Goal: Task Accomplishment & Management: Manage account settings

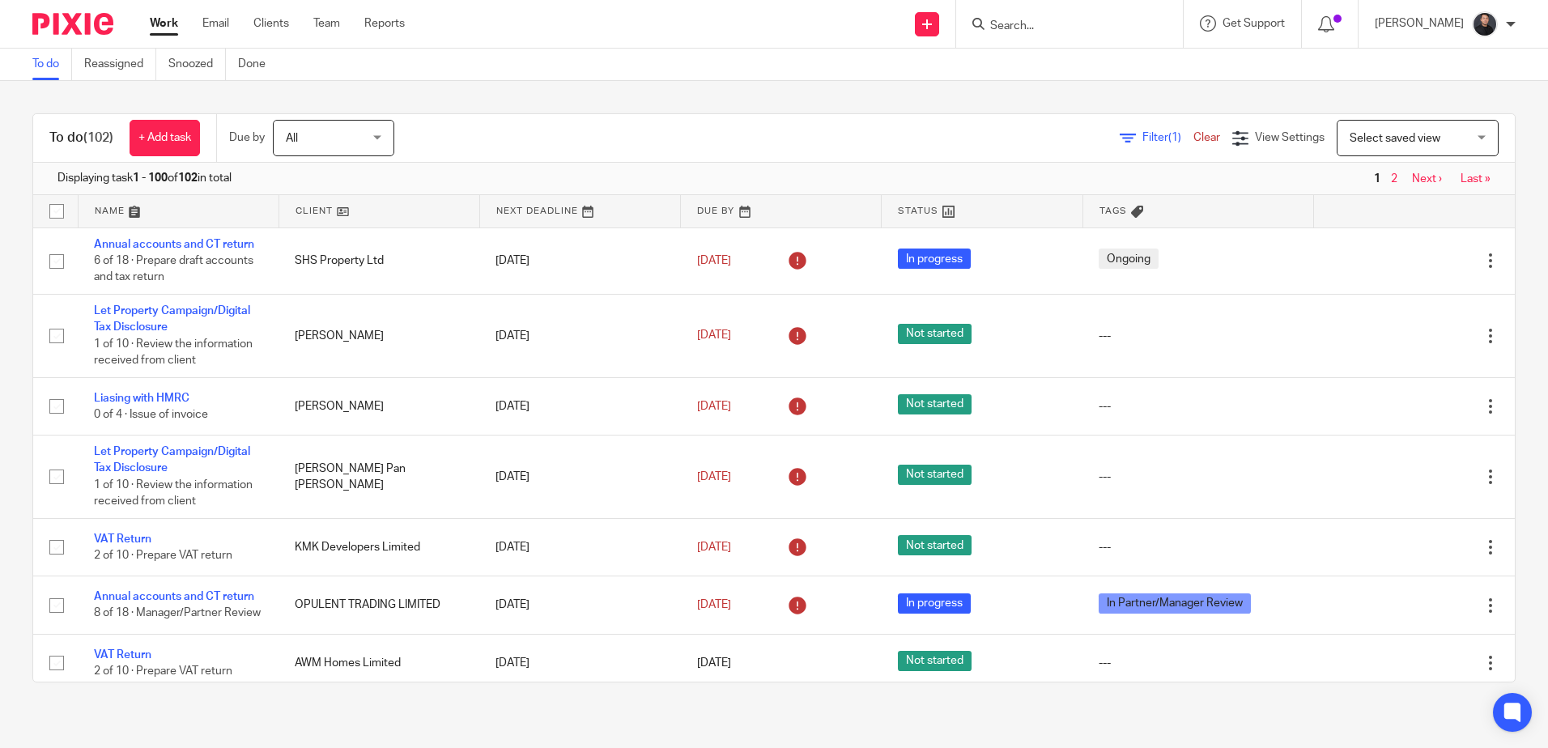
click at [1081, 26] on input "Search" at bounding box center [1062, 26] width 146 height 15
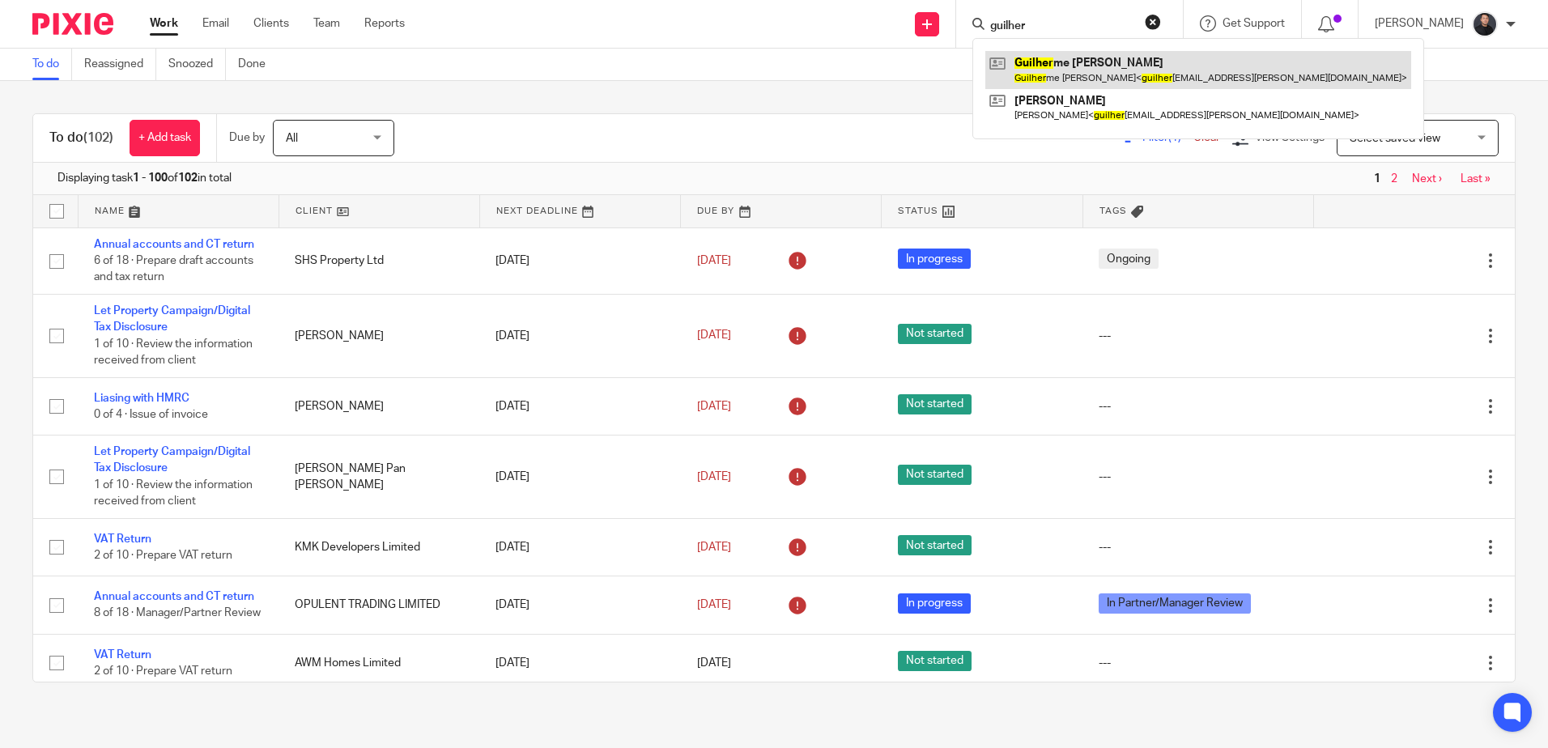
type input "guilher"
click at [1096, 72] on link at bounding box center [1198, 69] width 426 height 37
click at [1117, 70] on link at bounding box center [1198, 69] width 426 height 37
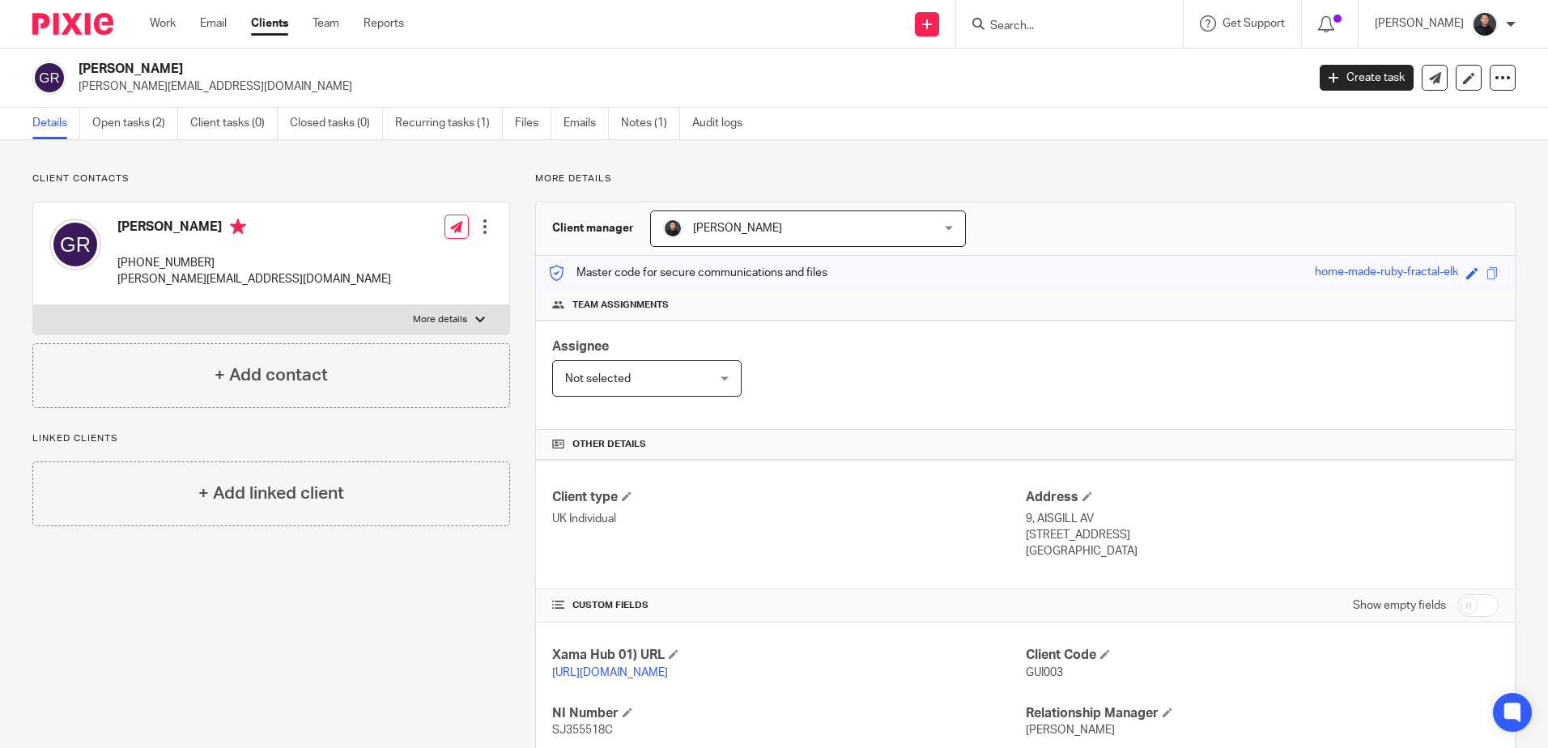
click at [1097, 27] on input "Search" at bounding box center [1062, 26] width 146 height 15
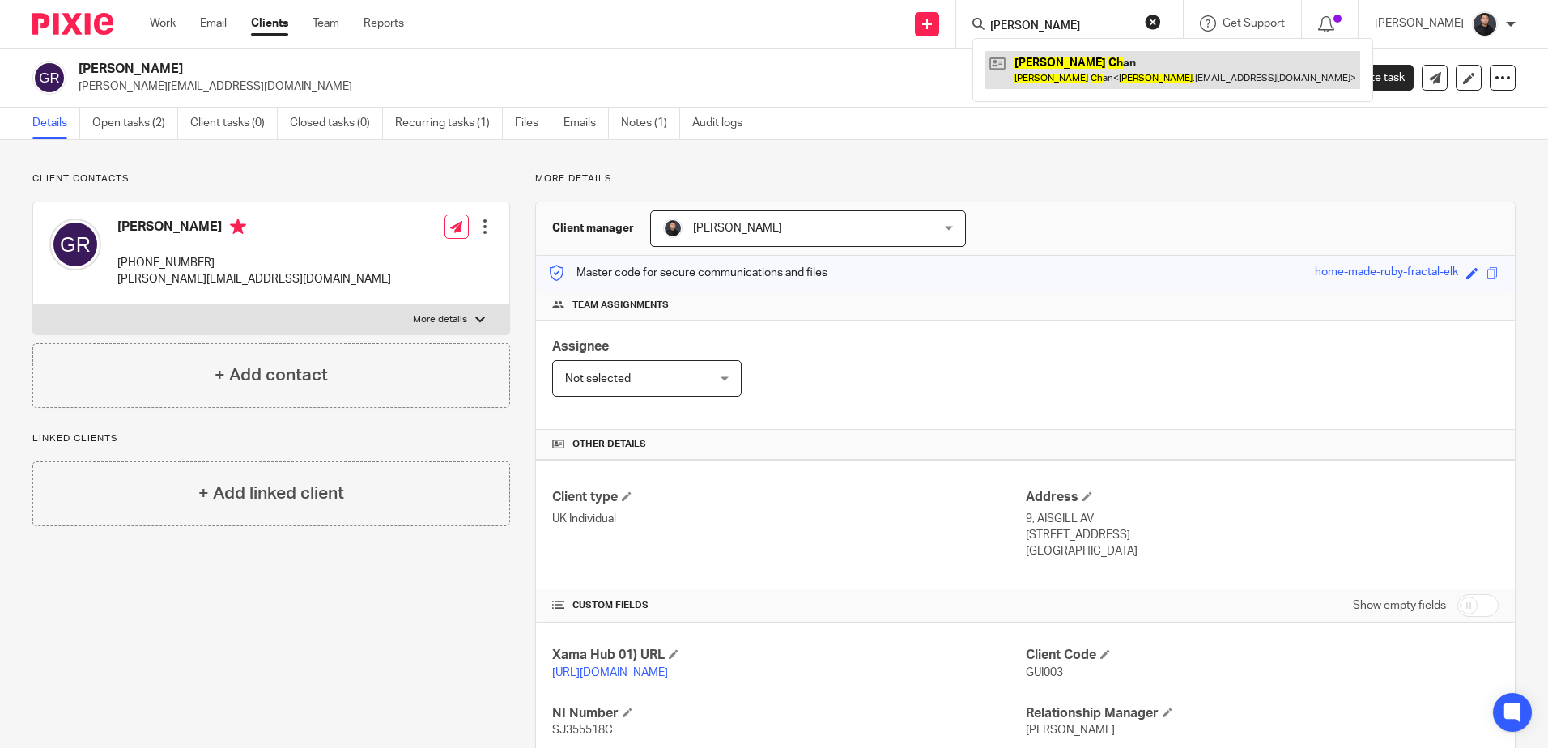
type input "jenny ch"
click at [1083, 65] on link at bounding box center [1172, 69] width 375 height 37
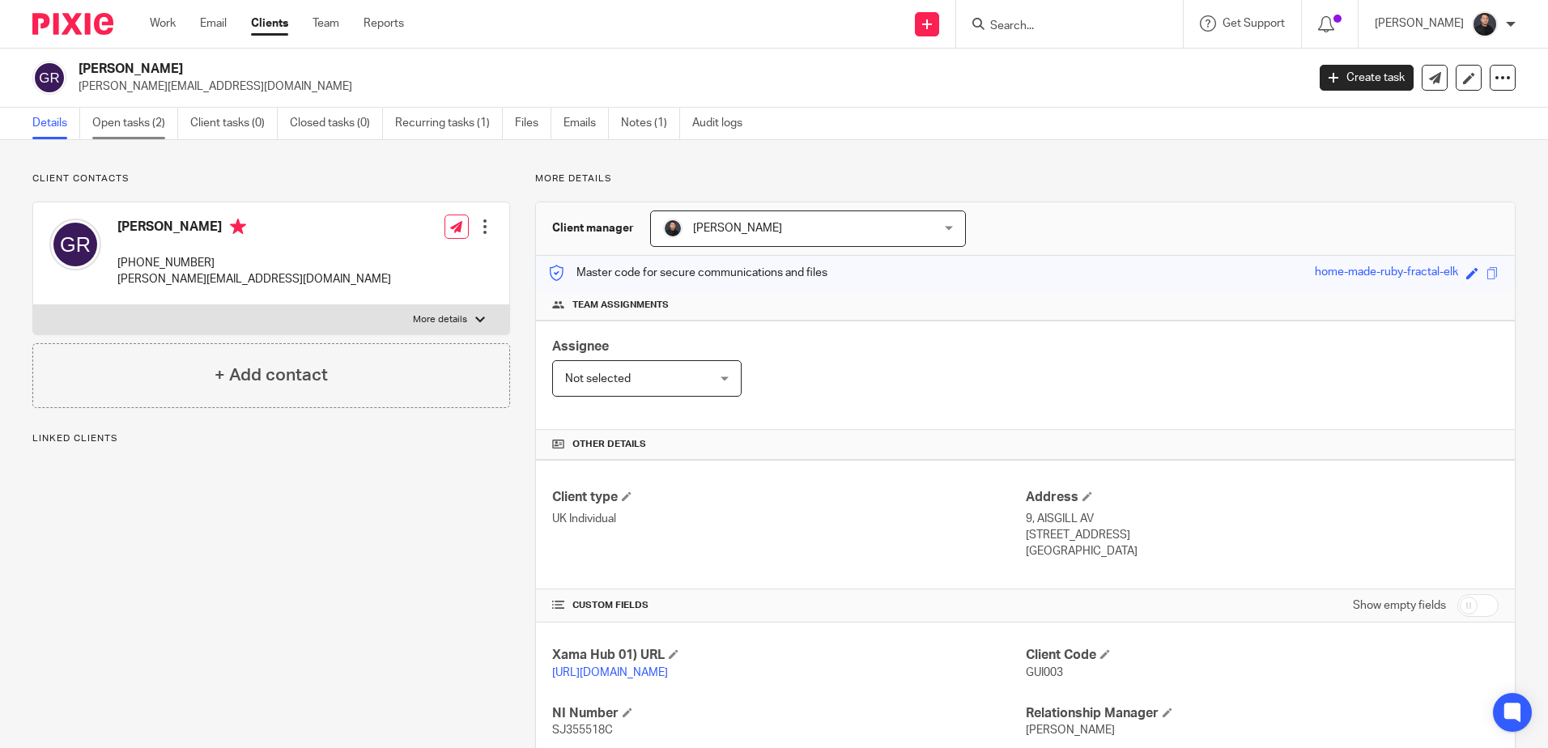
drag, startPoint x: 145, startPoint y: 123, endPoint x: 155, endPoint y: 123, distance: 9.7
click at [145, 123] on link "Open tasks (2)" at bounding box center [135, 124] width 86 height 32
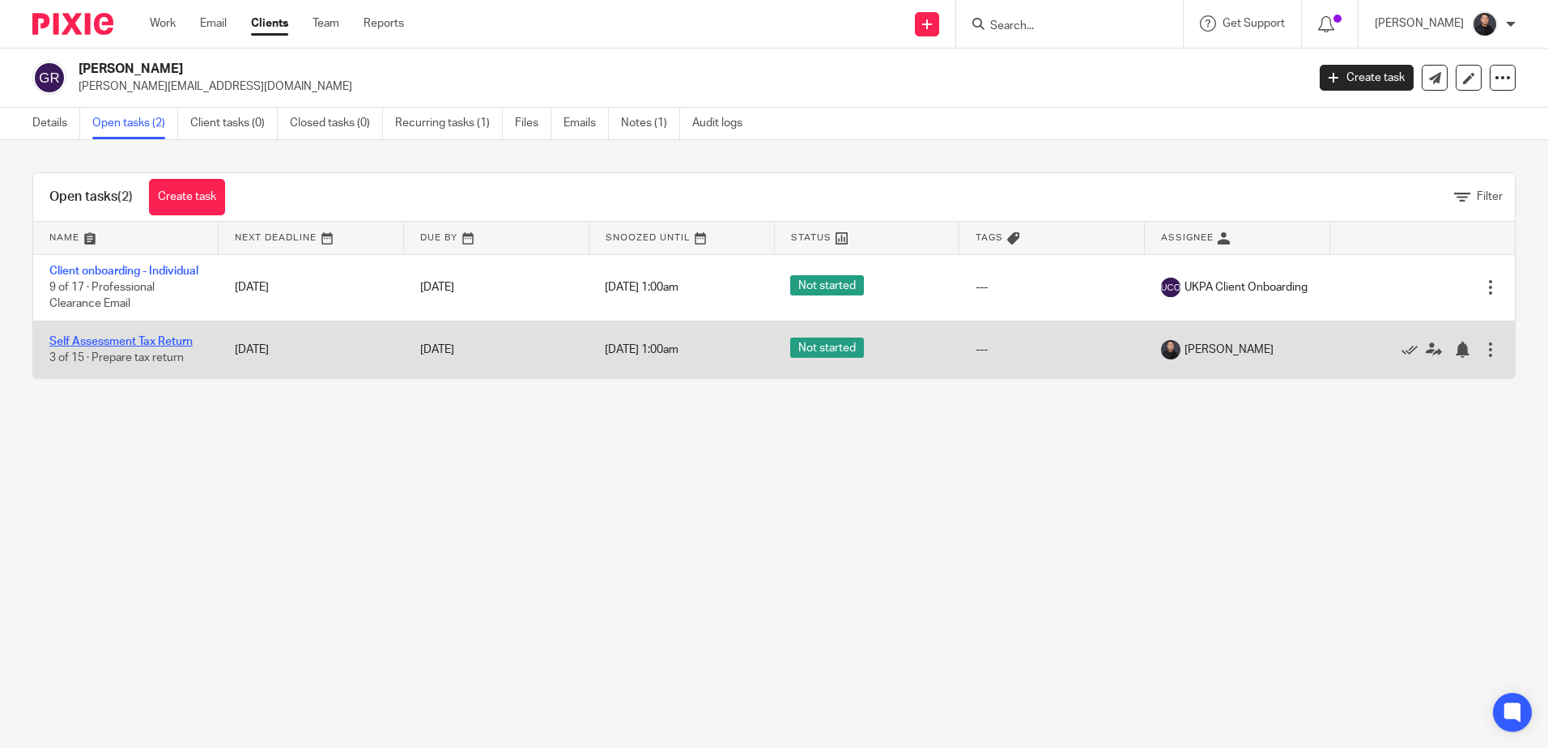
click at [152, 347] on link "Self Assessment Tax Return" at bounding box center [120, 341] width 143 height 11
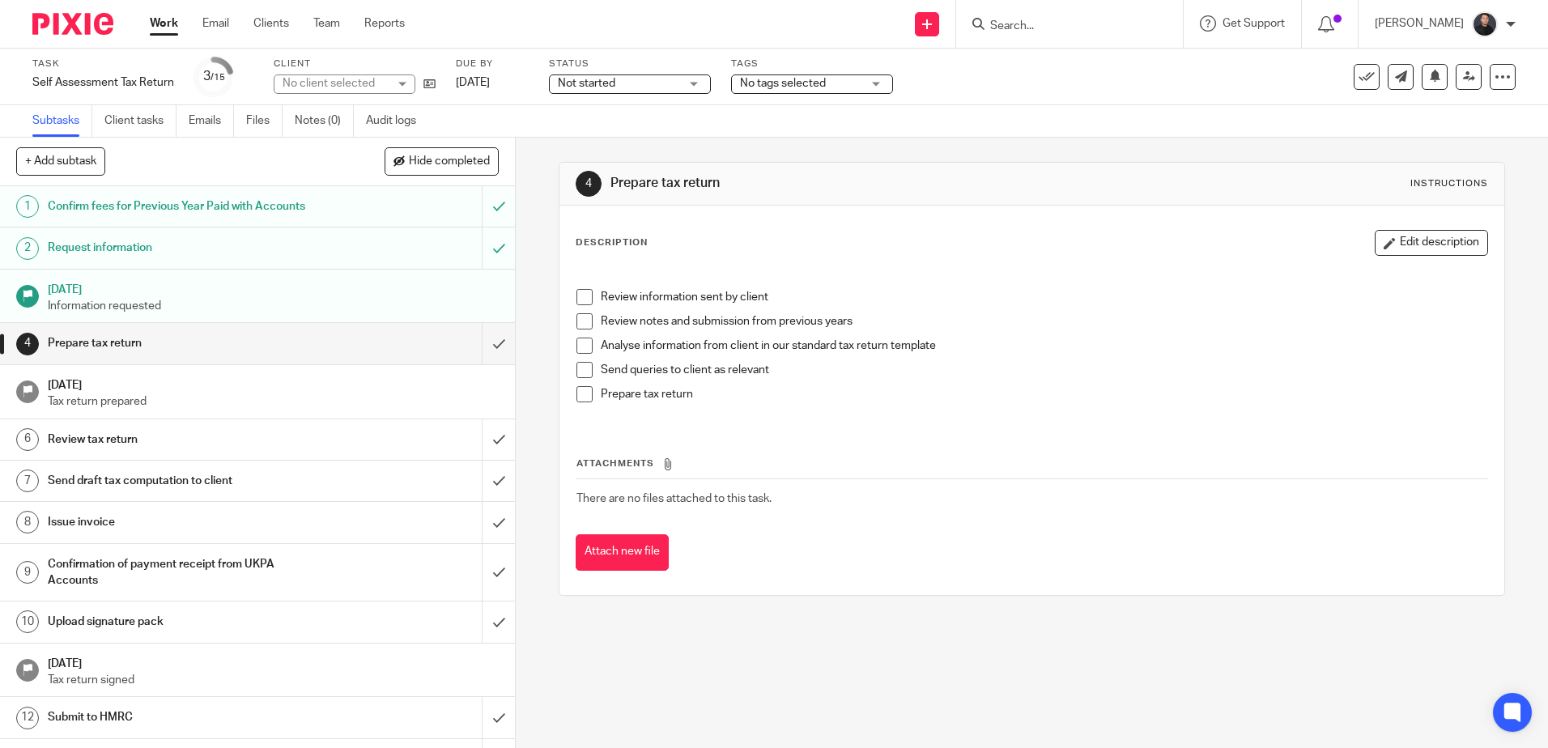
click at [602, 88] on span "Not started" at bounding box center [586, 83] width 57 height 11
click at [916, 150] on div "4 Prepare tax return Instructions Description Edit description Review informati…" at bounding box center [1032, 379] width 946 height 483
click at [779, 81] on span "No tags selected" at bounding box center [783, 83] width 86 height 11
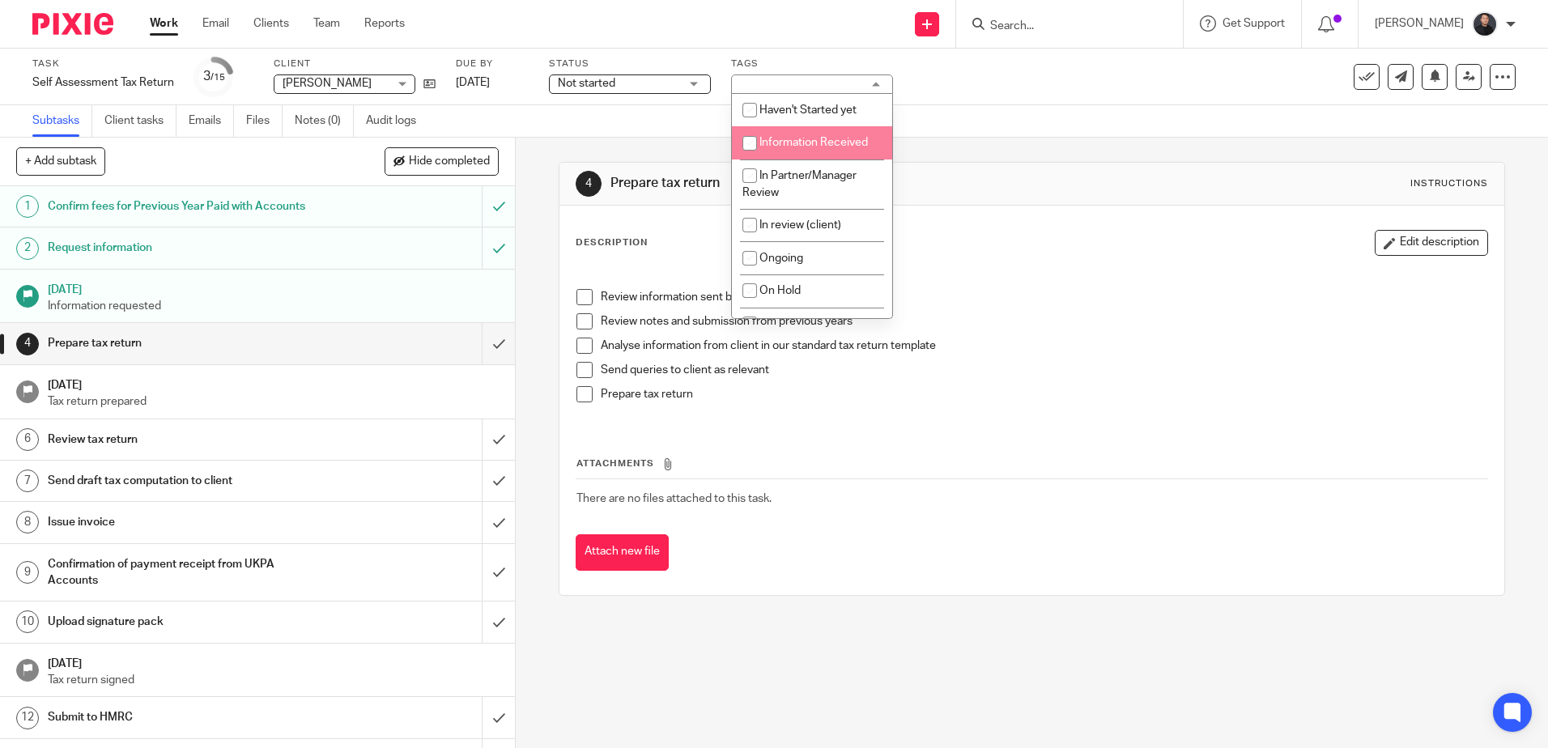
click at [797, 135] on li "Information Received" at bounding box center [812, 142] width 160 height 33
checkbox input "true"
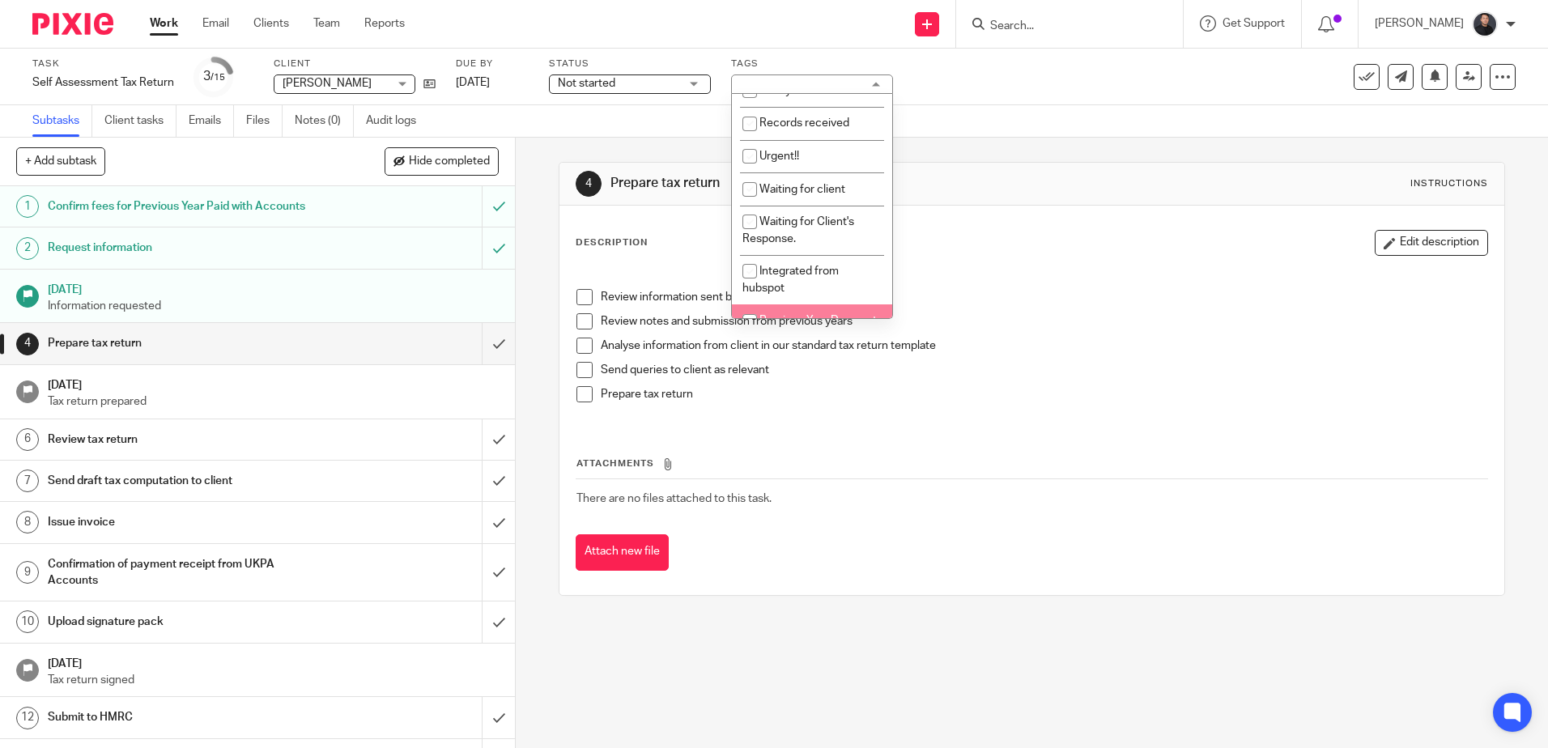
scroll to position [368, 0]
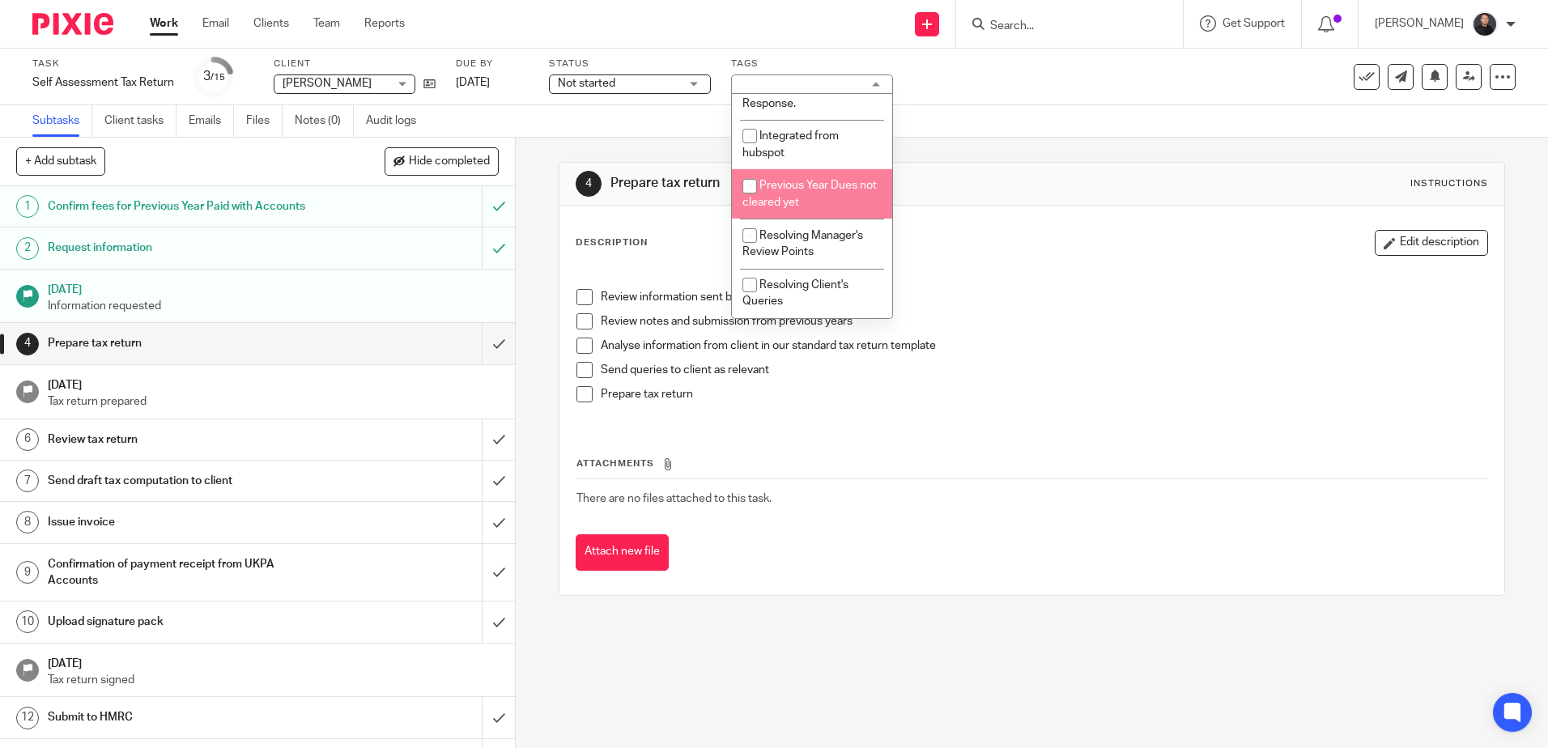
click at [1178, 96] on div "Task Self Assessment Tax Return Save Self Assessment Tax Return 3 /15 Client Gu…" at bounding box center [650, 76] width 1237 height 39
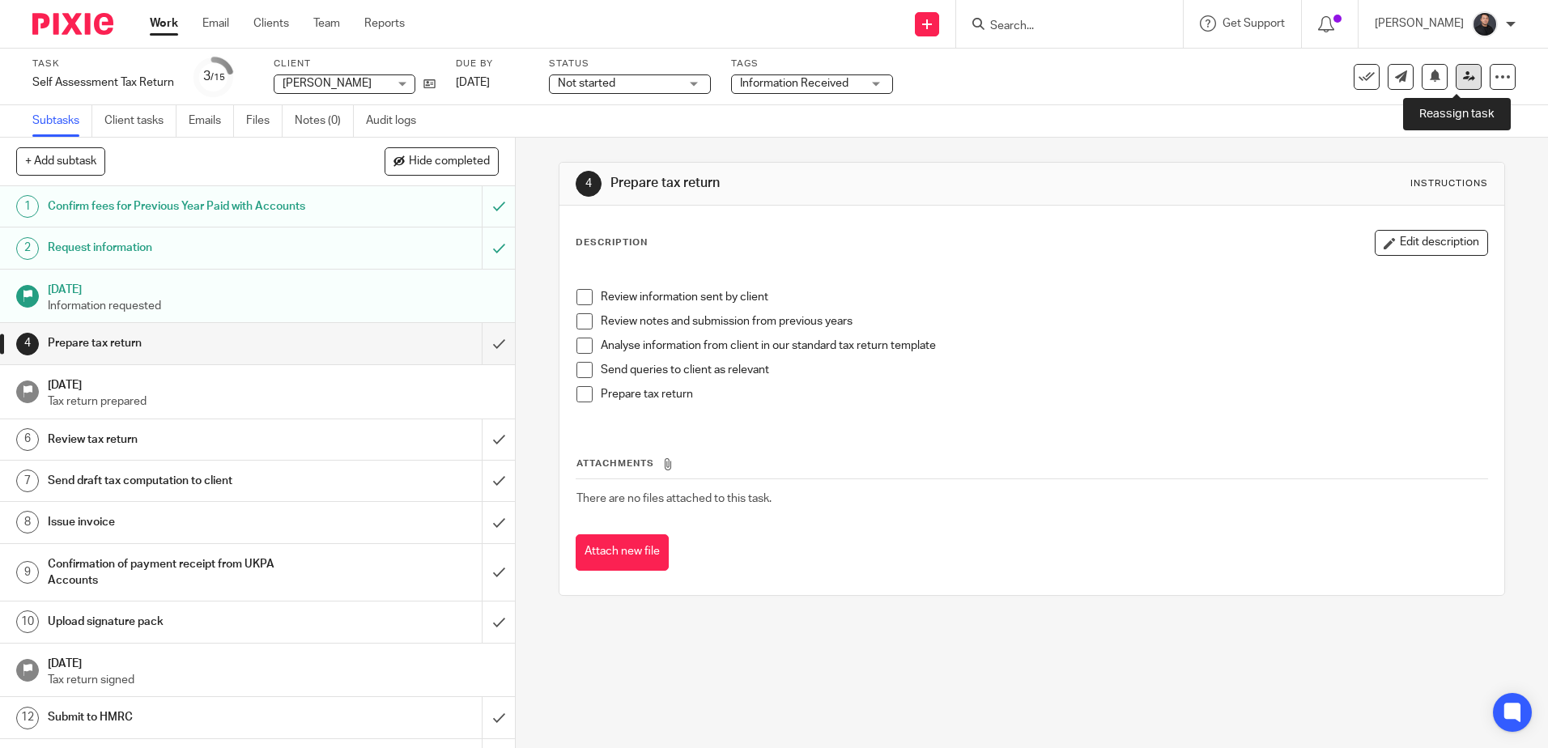
click at [1463, 76] on icon at bounding box center [1469, 76] width 12 height 12
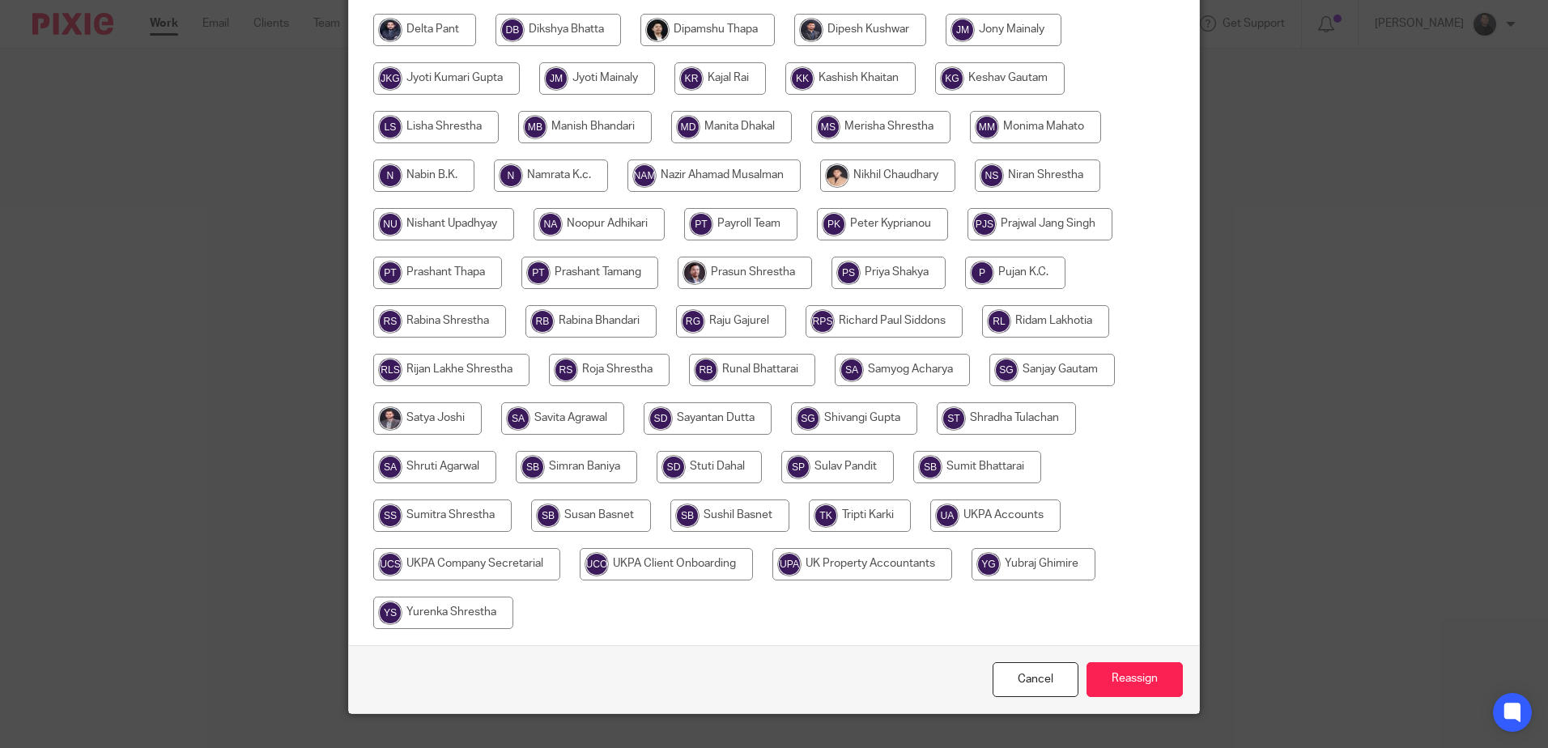
scroll to position [486, 0]
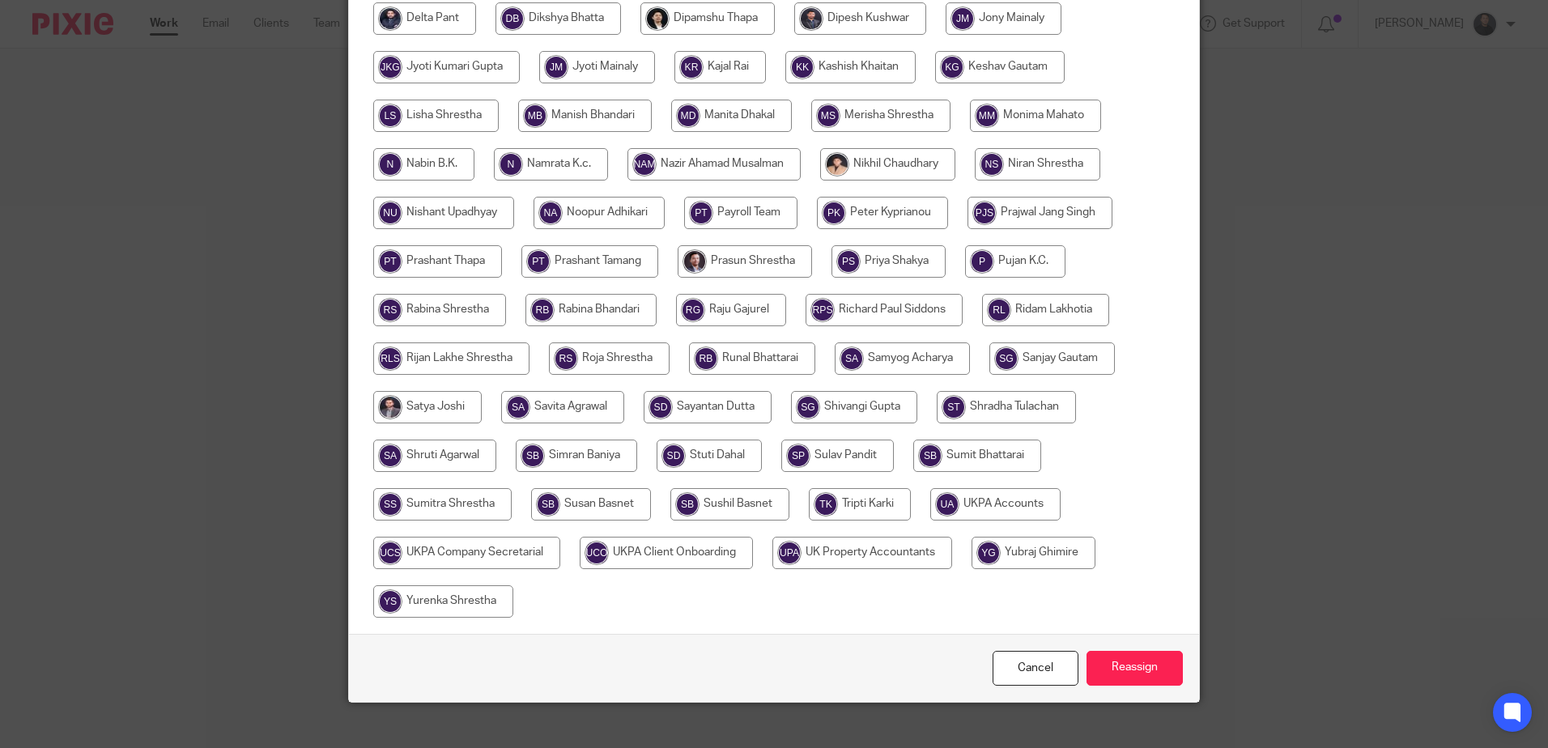
click at [696, 500] on input "radio" at bounding box center [729, 504] width 119 height 32
radio input "true"
click at [1100, 671] on input "Reassign" at bounding box center [1135, 668] width 96 height 35
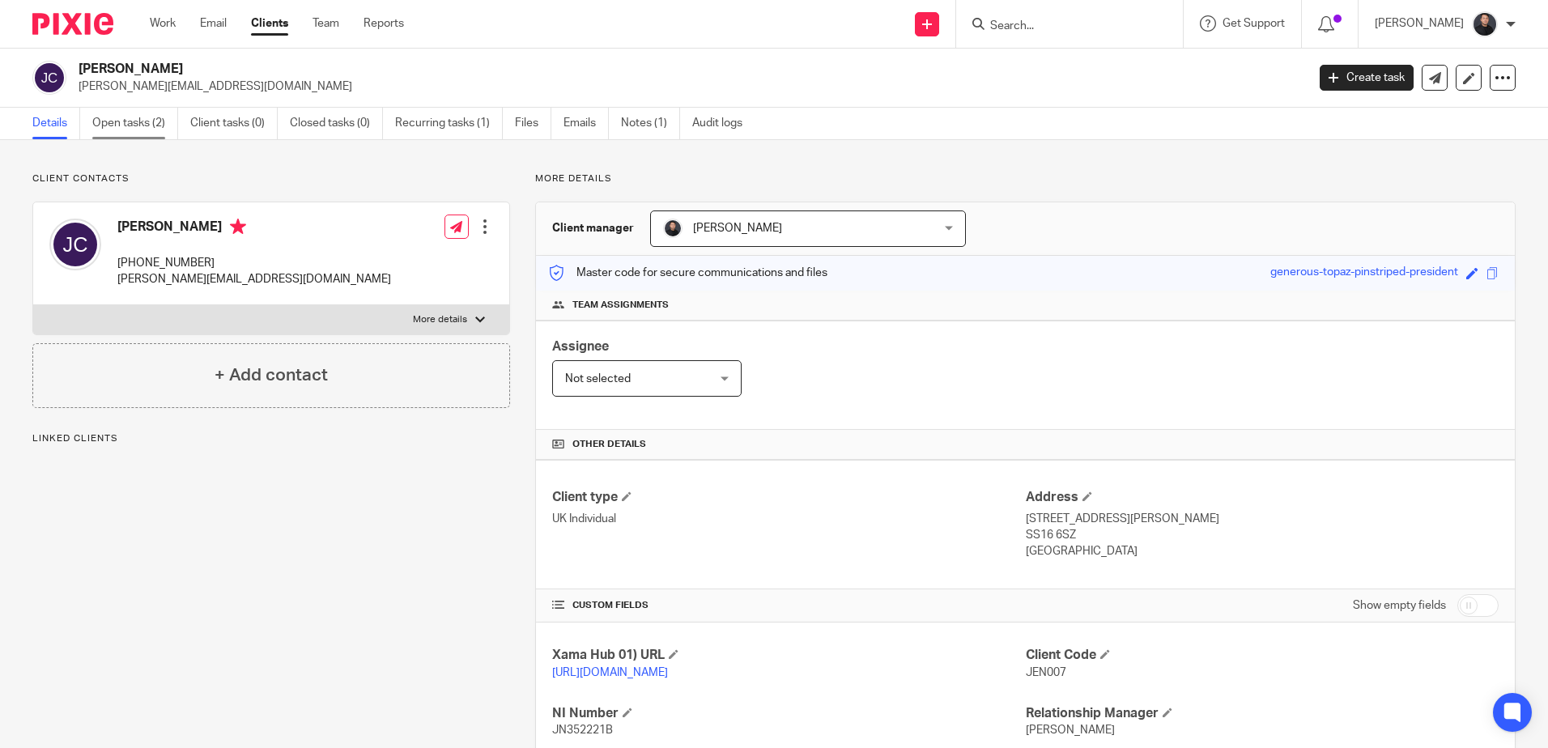
click at [127, 121] on link "Open tasks (2)" at bounding box center [135, 124] width 86 height 32
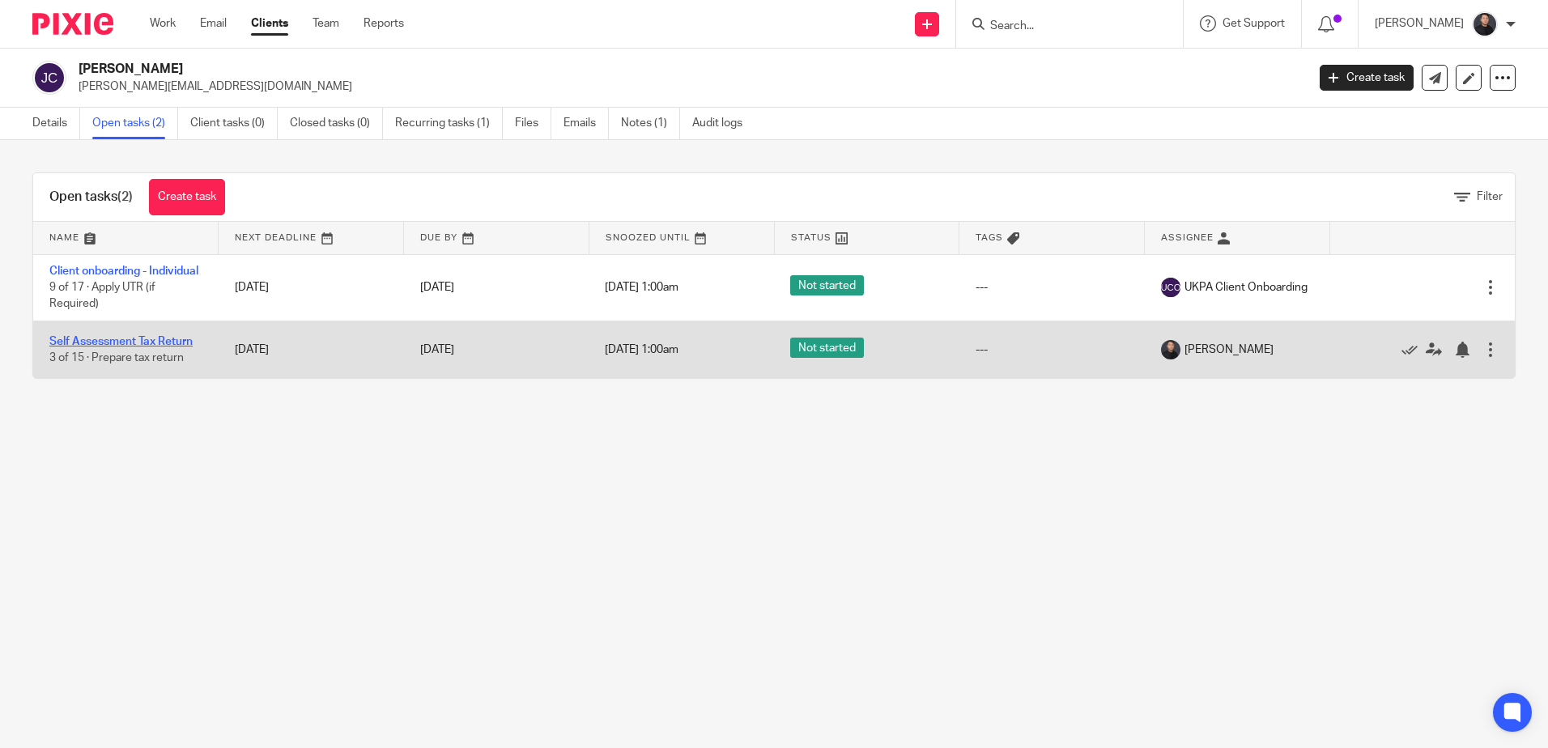
click at [99, 347] on link "Self Assessment Tax Return" at bounding box center [120, 341] width 143 height 11
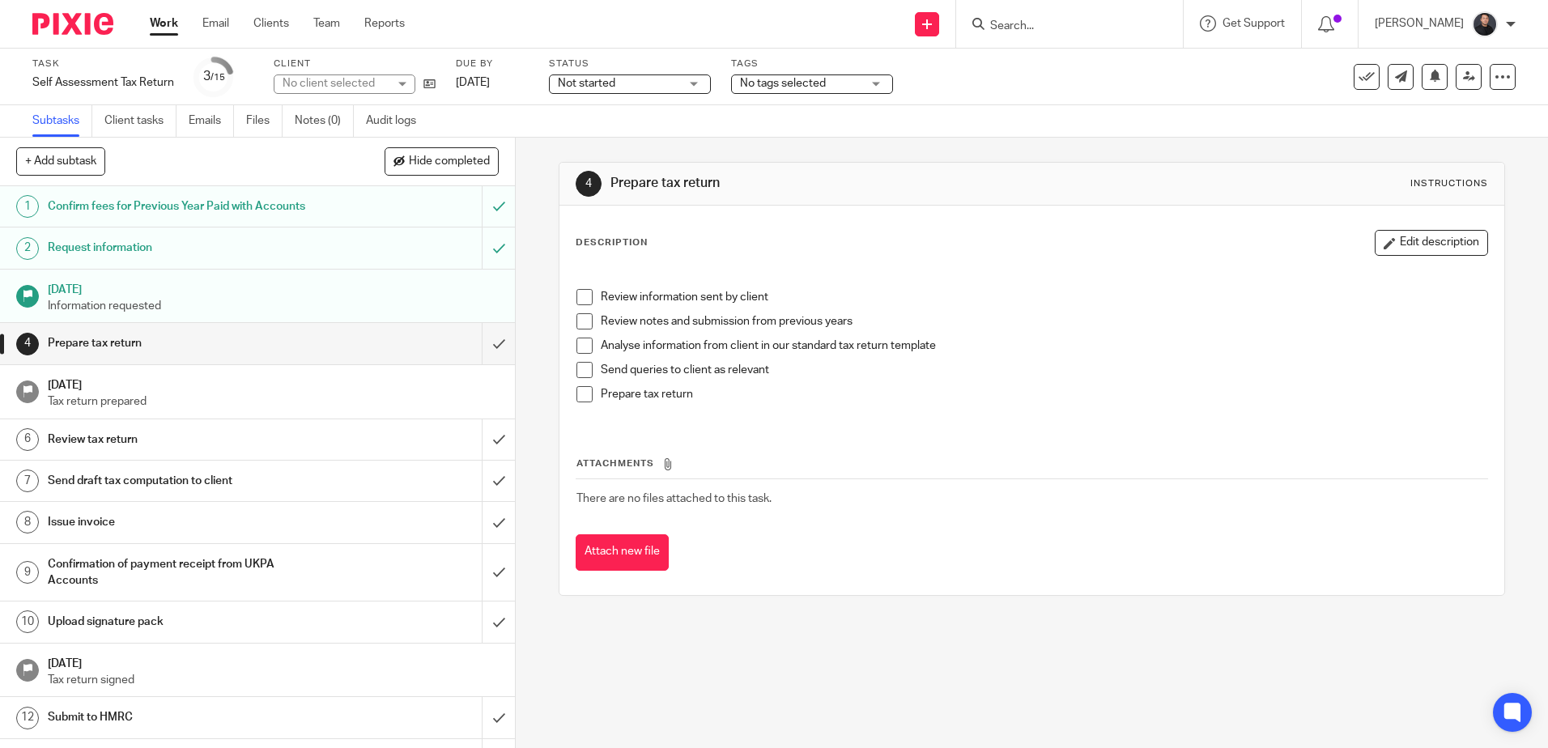
click at [794, 78] on span "No tags selected" at bounding box center [783, 83] width 86 height 11
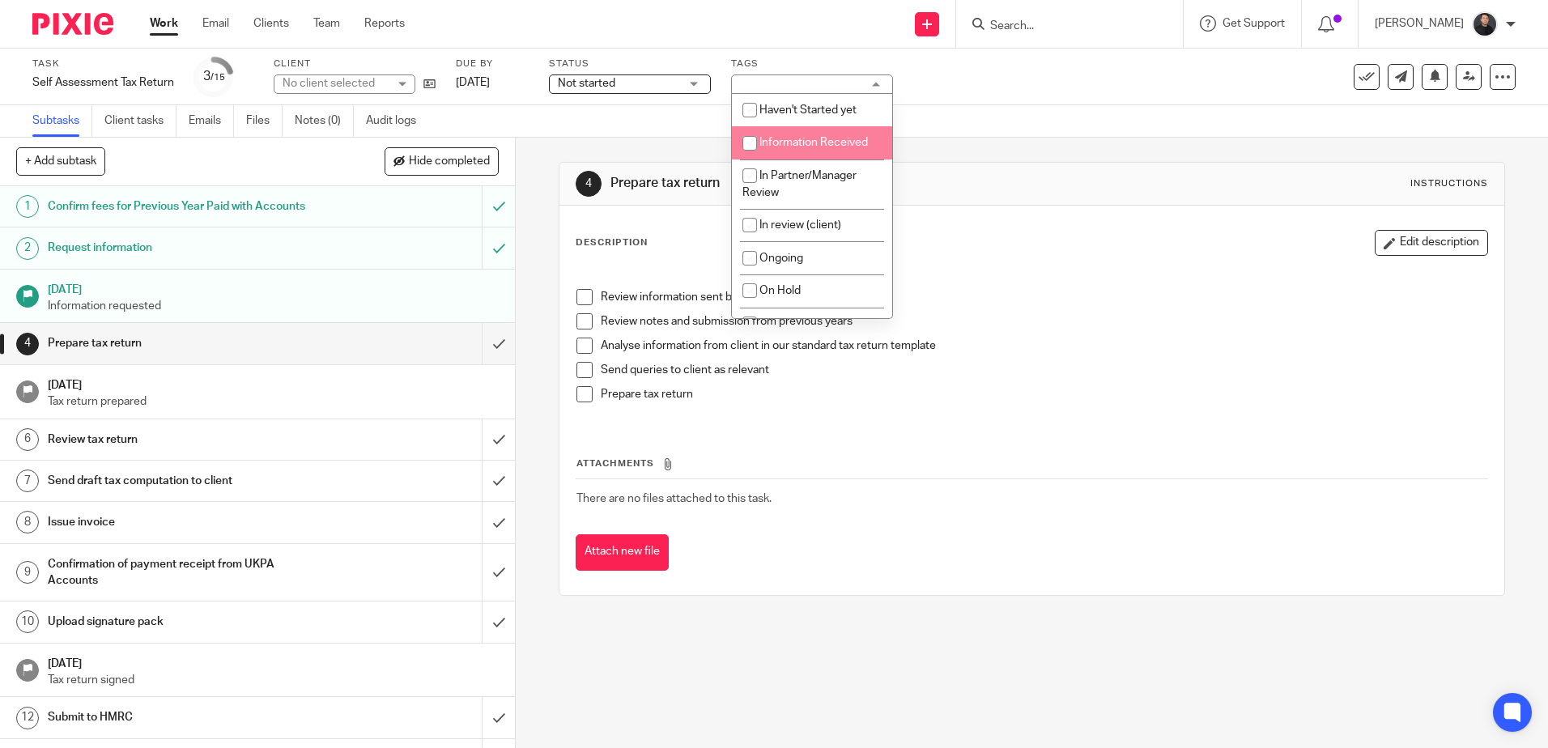
click at [777, 144] on span "Information Received" at bounding box center [814, 142] width 109 height 11
checkbox input "true"
click at [1087, 90] on div "Task Self Assessment Tax Return Save Self Assessment Tax Return 3 /15 Client No…" at bounding box center [650, 76] width 1237 height 39
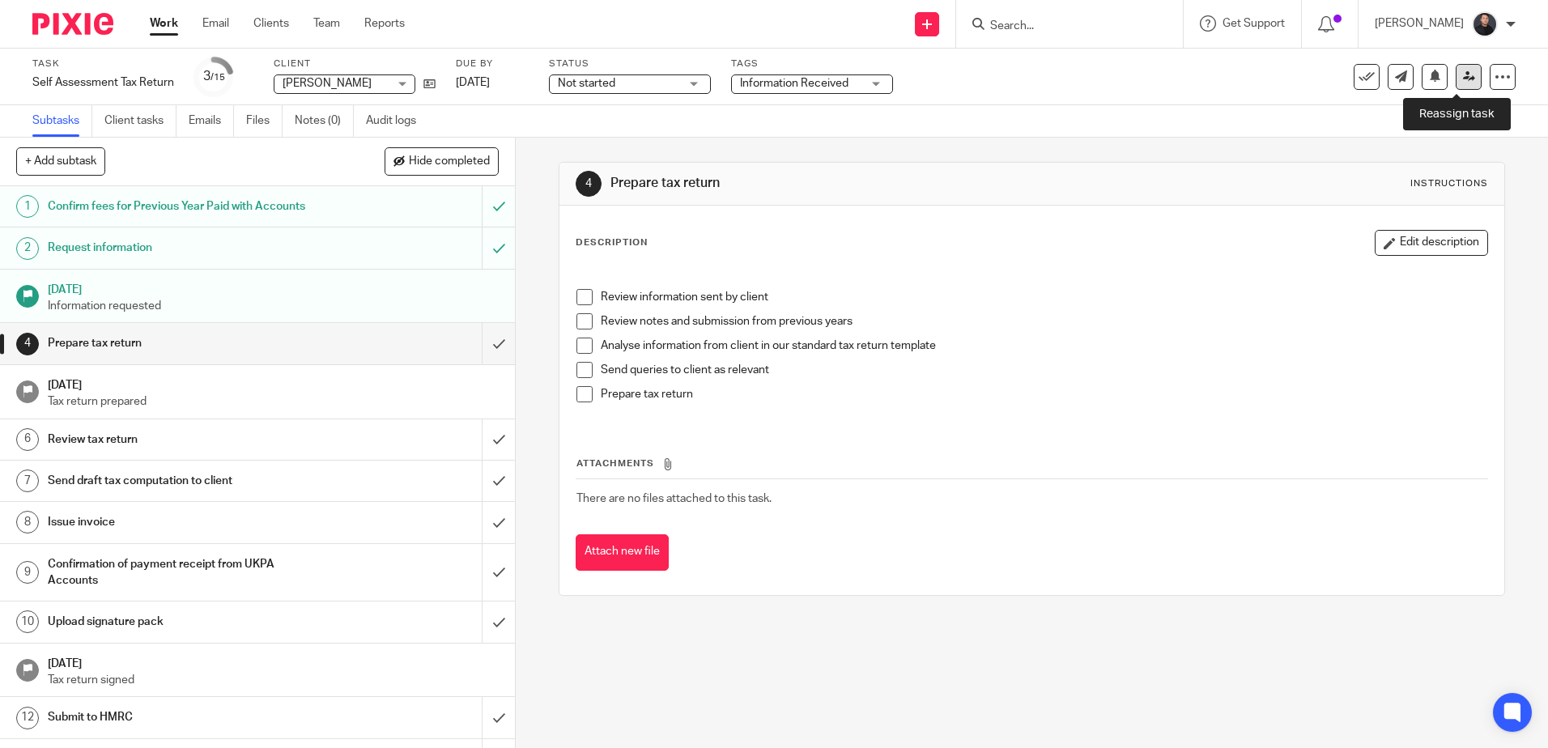
click at [1463, 77] on icon at bounding box center [1469, 76] width 12 height 12
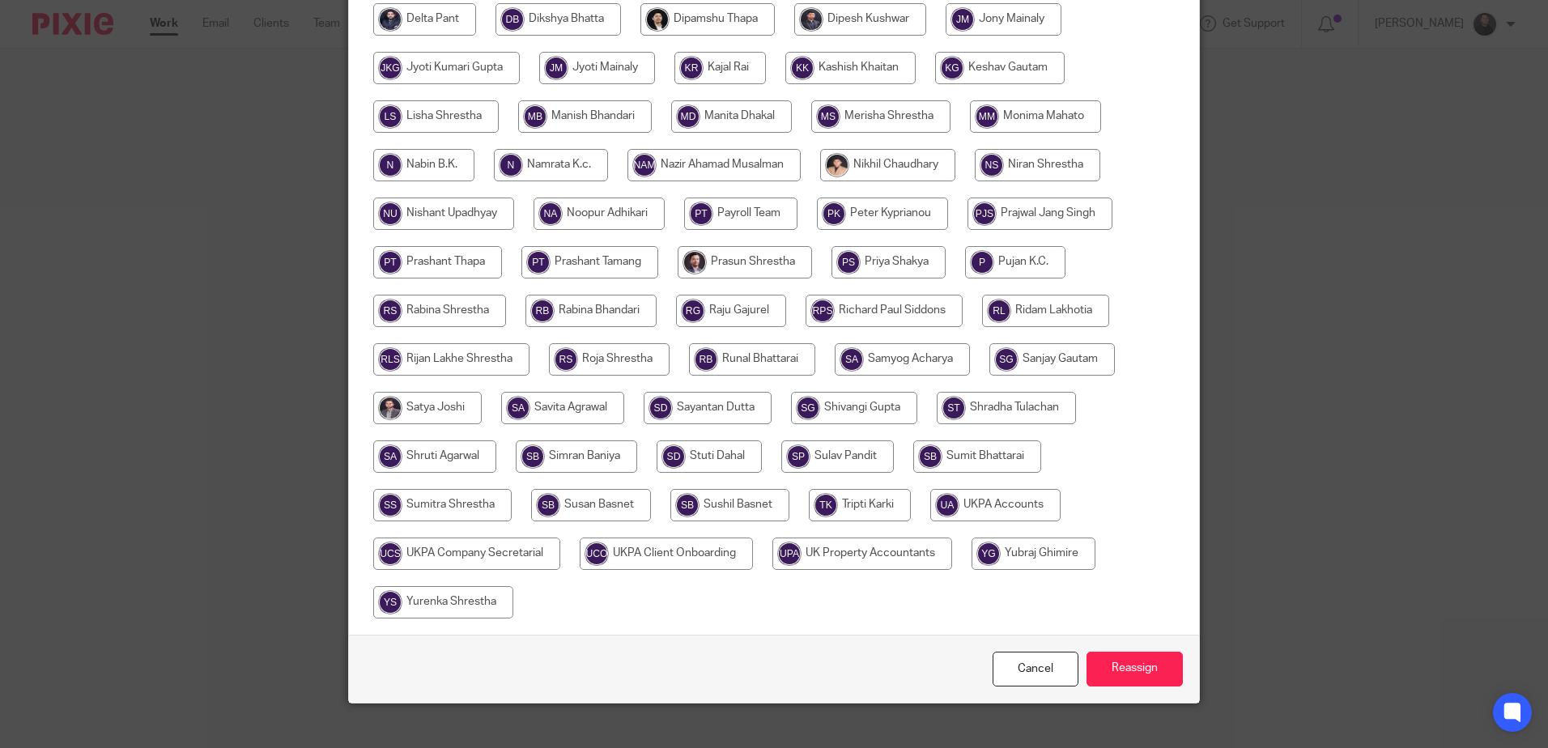
scroll to position [486, 0]
click at [709, 503] on input "radio" at bounding box center [729, 504] width 119 height 32
radio input "true"
click at [1117, 675] on input "Reassign" at bounding box center [1135, 668] width 96 height 35
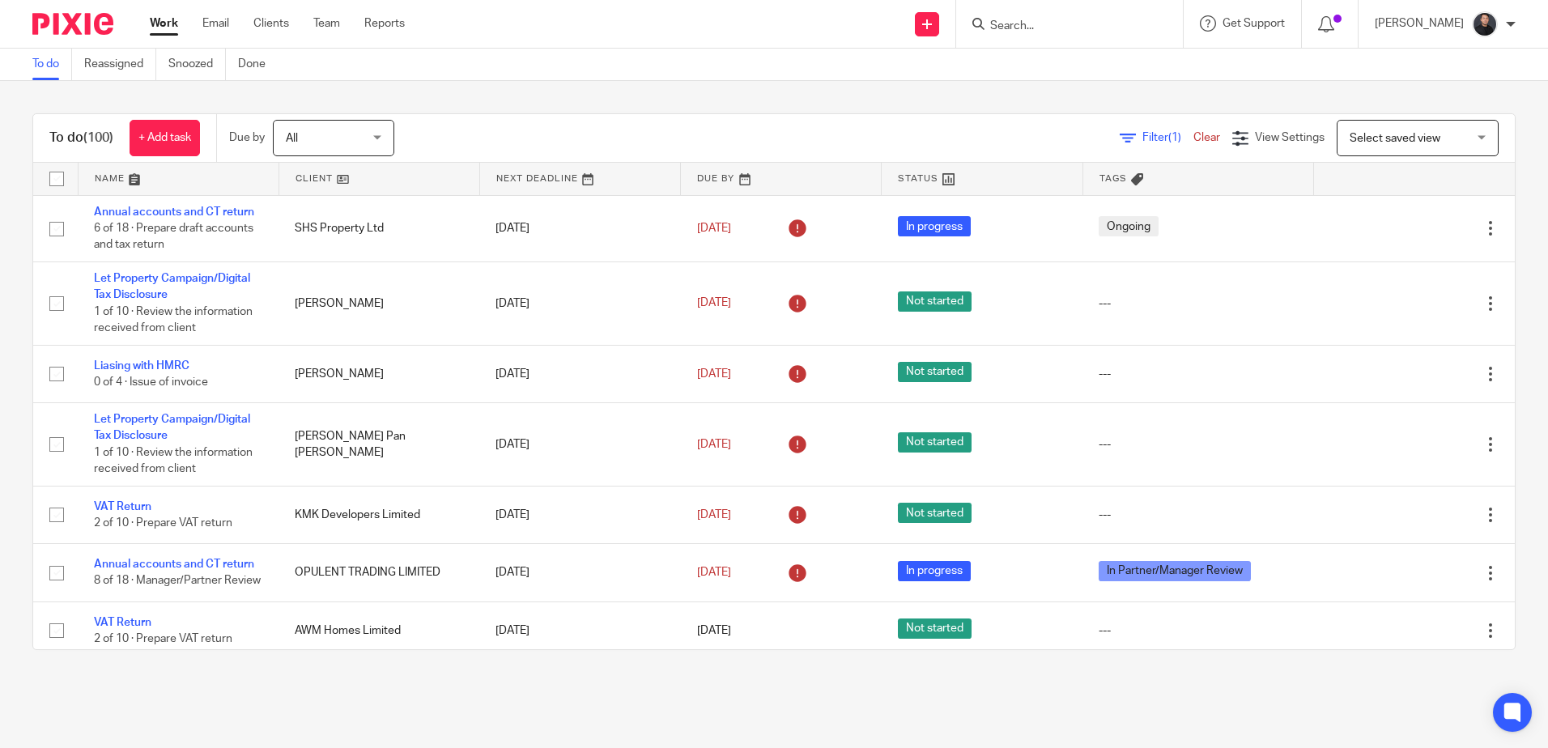
click at [1066, 23] on input "Search" at bounding box center [1062, 26] width 146 height 15
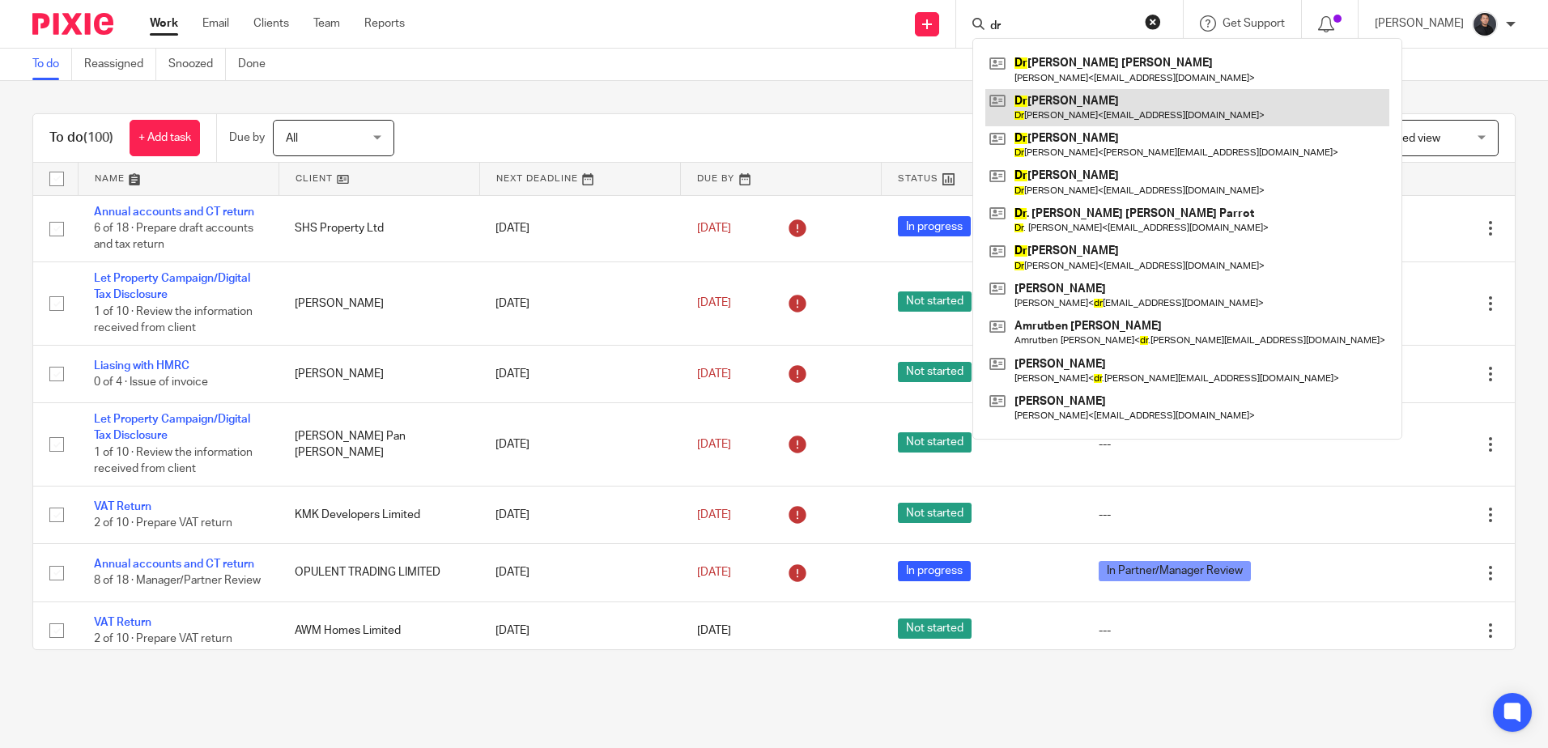
type input "dr"
click at [1056, 113] on link at bounding box center [1187, 107] width 404 height 37
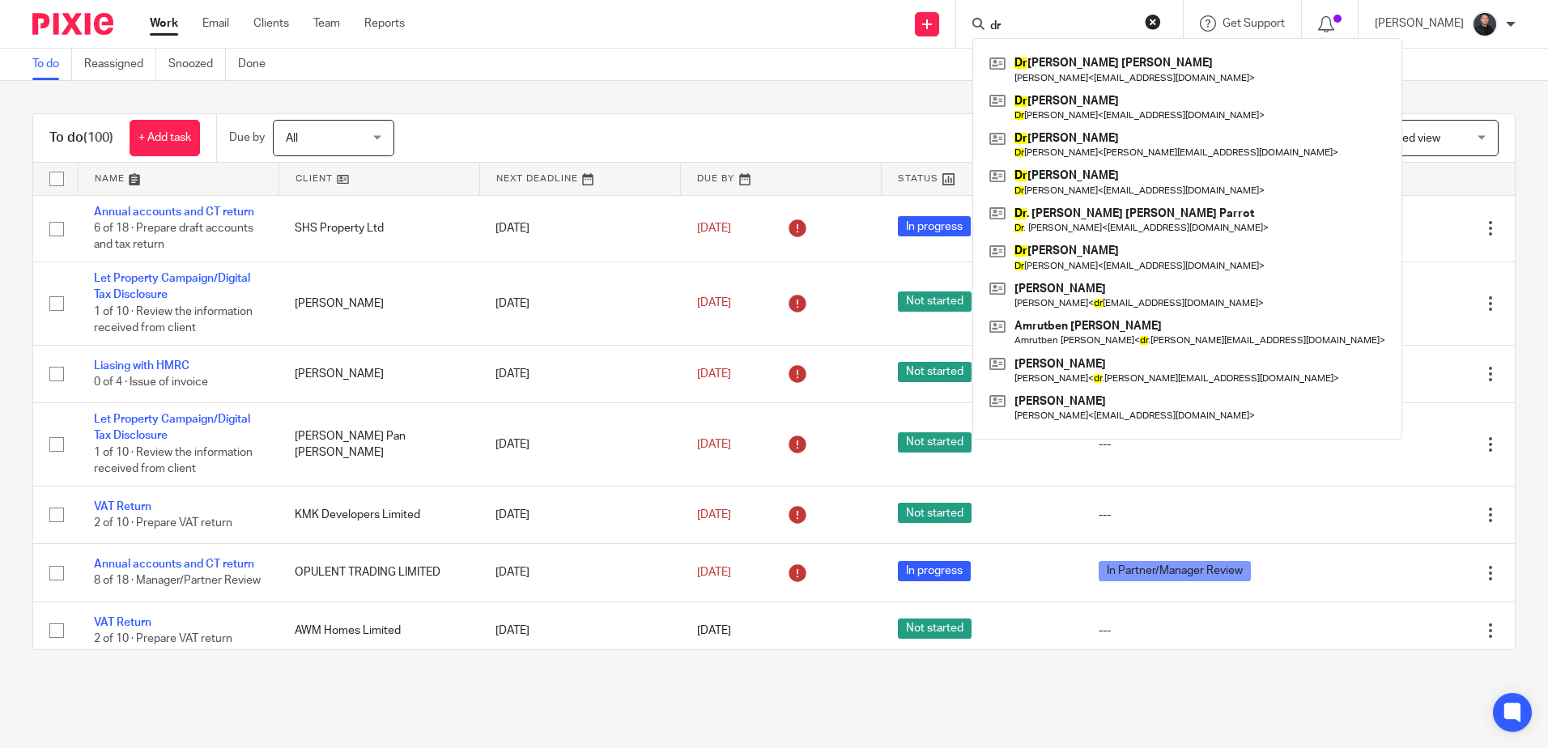
click at [858, 94] on div "To do (100) + Add task Due by All All Today Tomorrow This week Next week This m…" at bounding box center [774, 382] width 1548 height 602
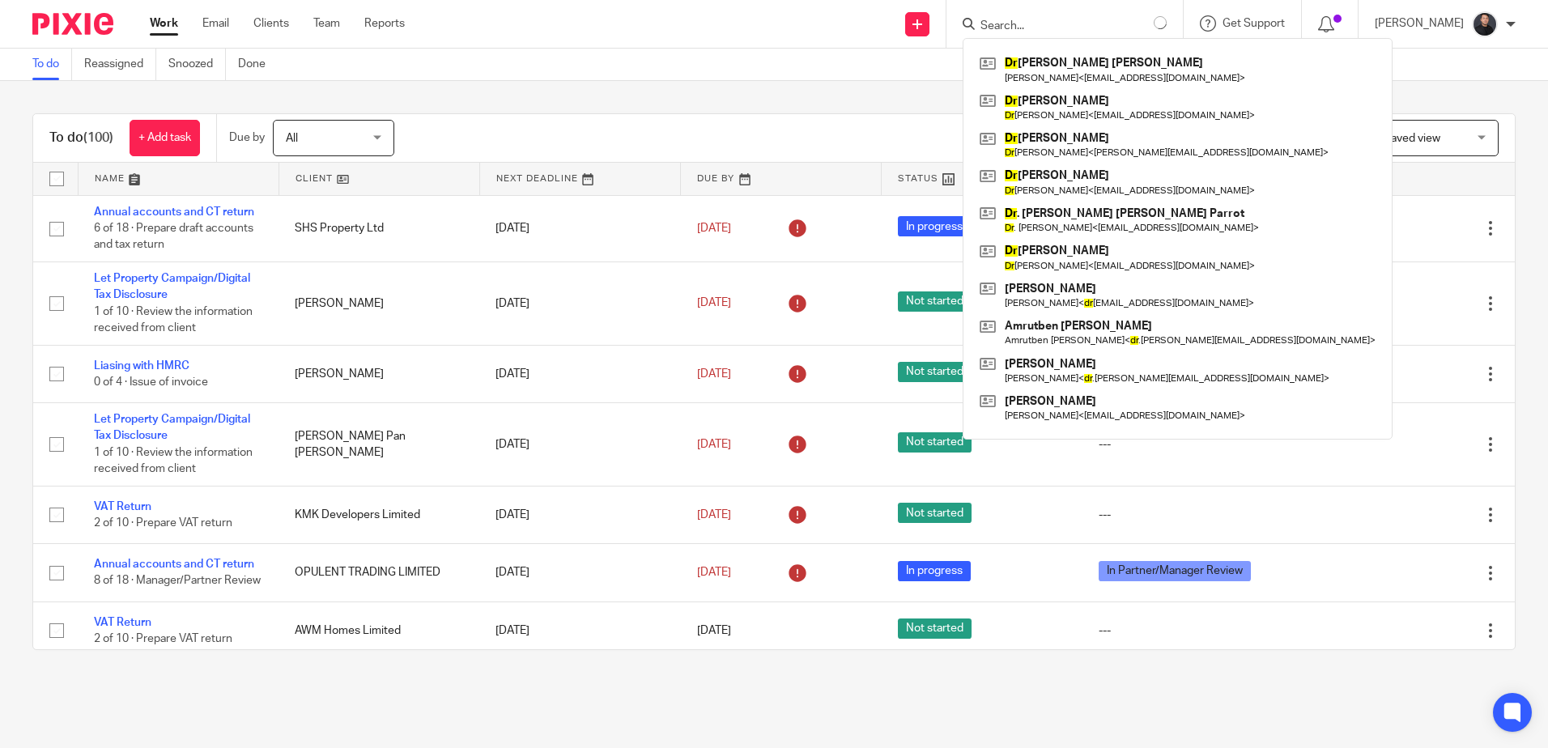
click at [1363, 85] on div "To do (100) + Add task Due by All All Today Tomorrow This week Next week This m…" at bounding box center [774, 382] width 1548 height 602
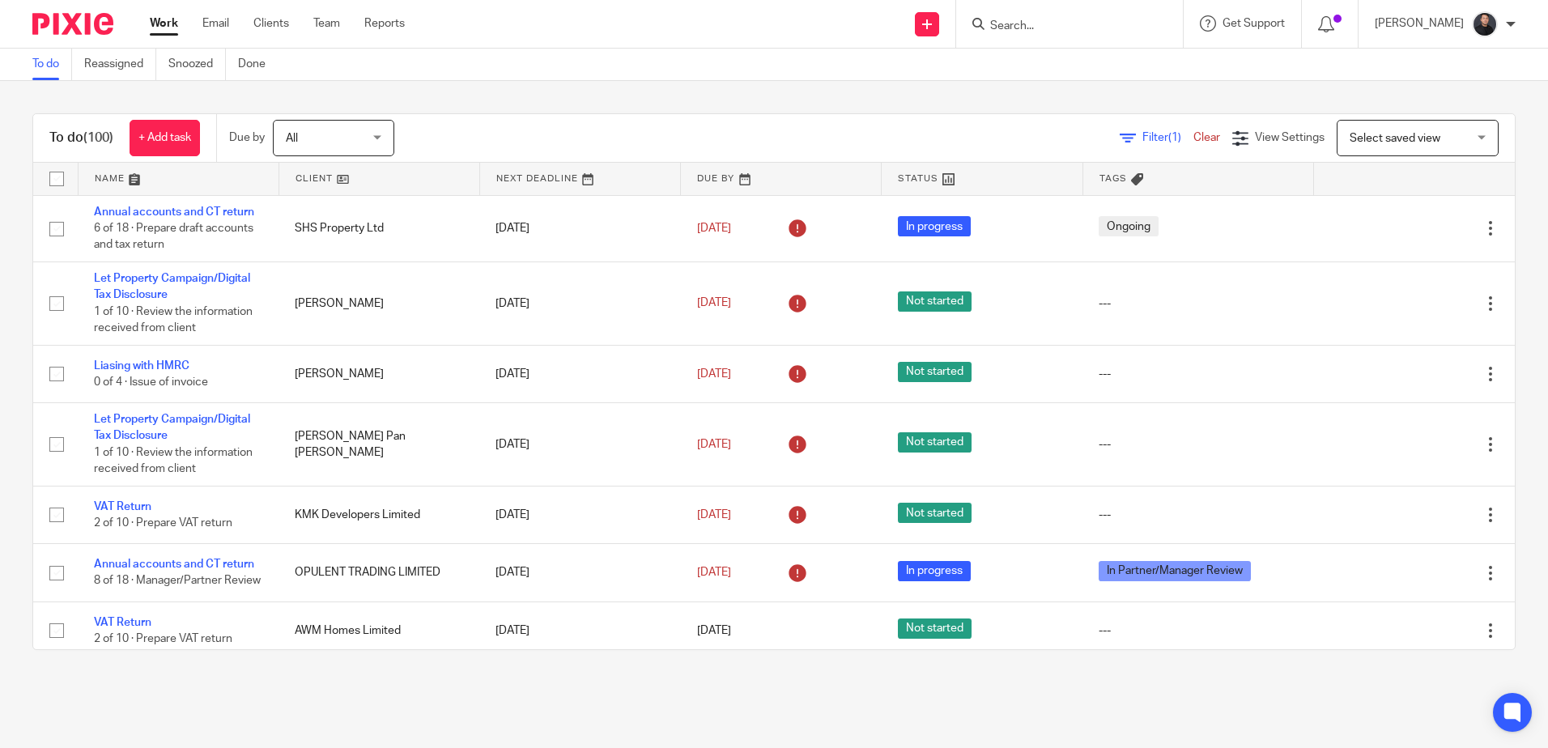
click at [1130, 29] on input "Search" at bounding box center [1062, 26] width 146 height 15
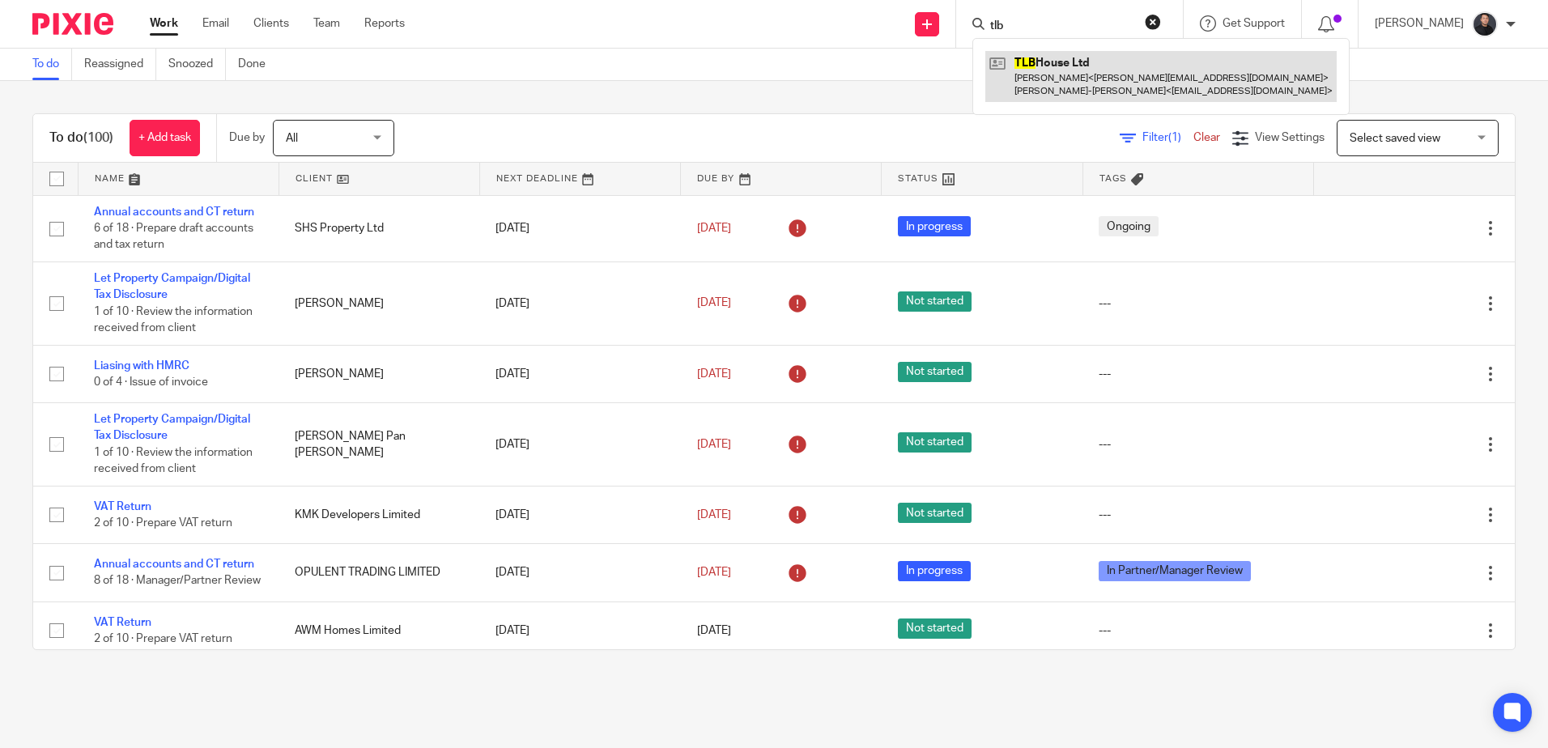
type input "tlb"
click at [1080, 97] on link at bounding box center [1160, 76] width 351 height 50
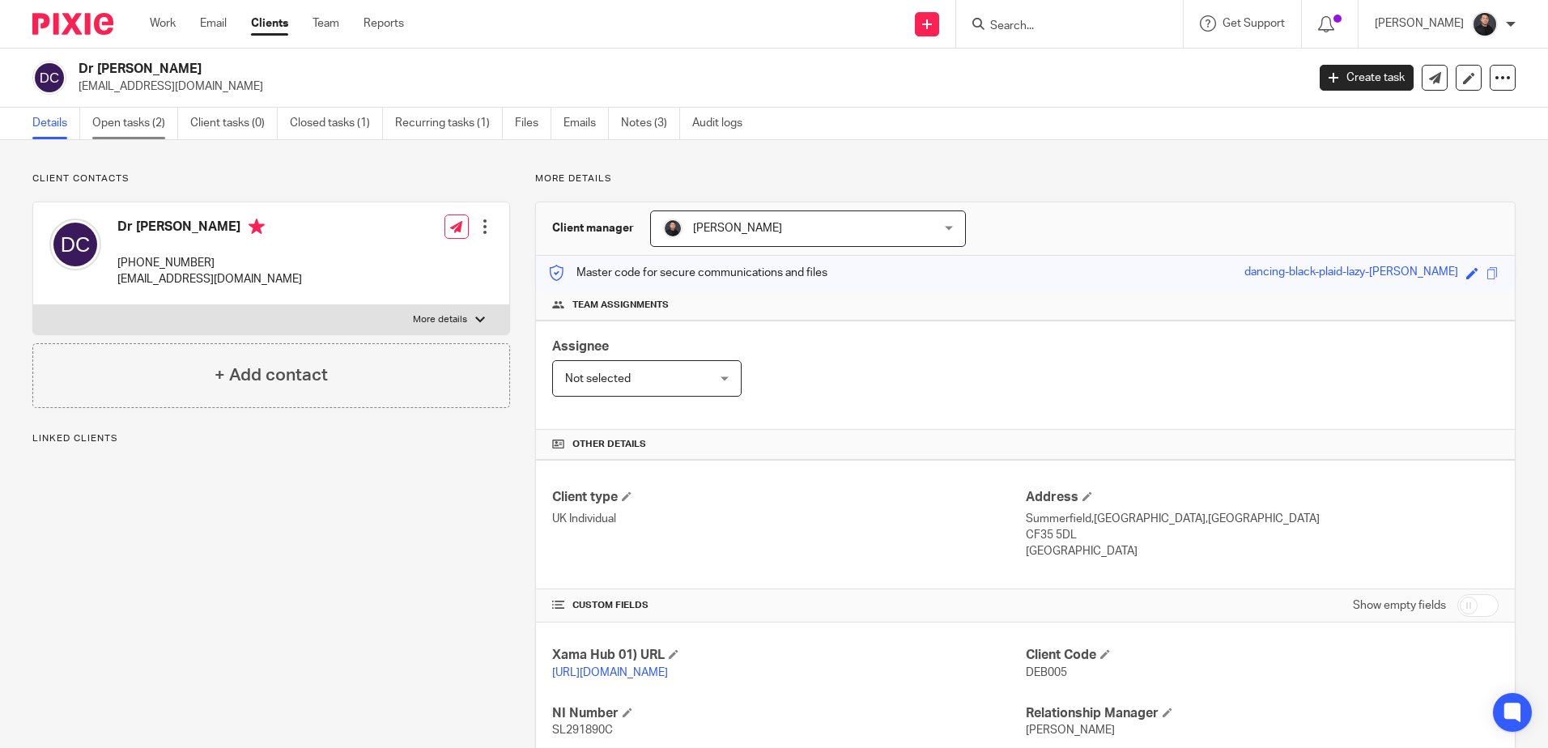
click at [117, 114] on link "Open tasks (2)" at bounding box center [135, 124] width 86 height 32
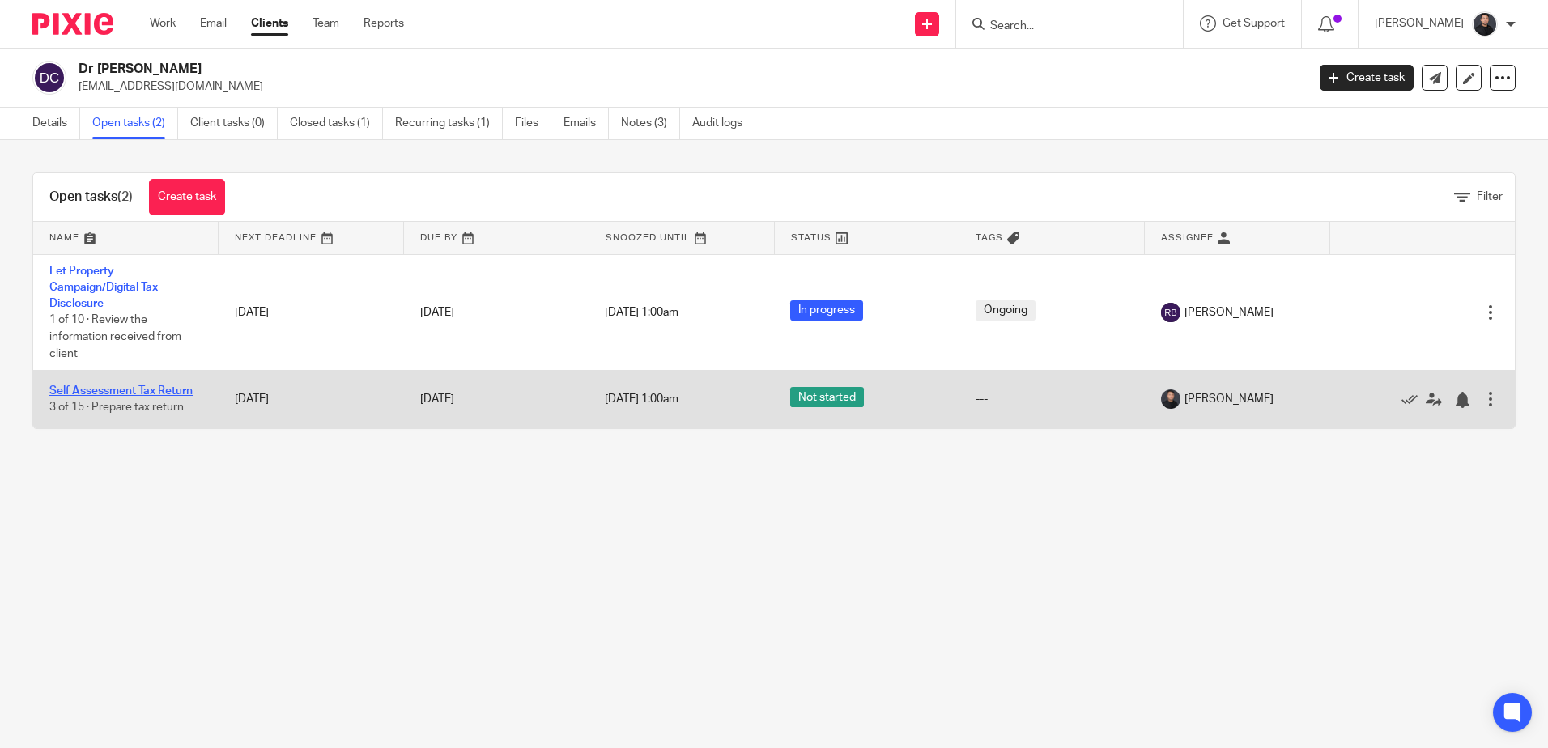
click at [143, 386] on link "Self Assessment Tax Return" at bounding box center [120, 390] width 143 height 11
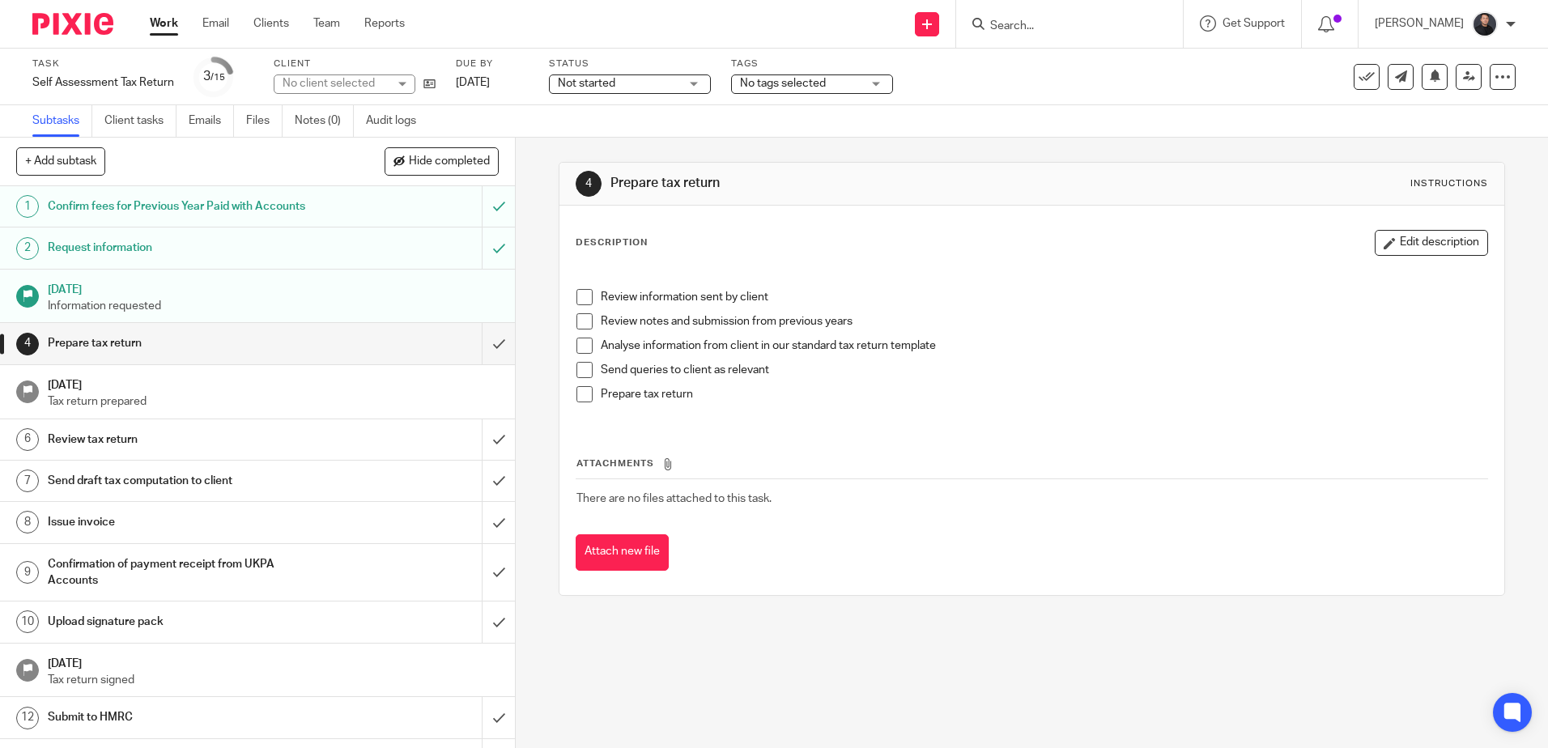
click at [789, 77] on span "No tags selected" at bounding box center [800, 83] width 121 height 17
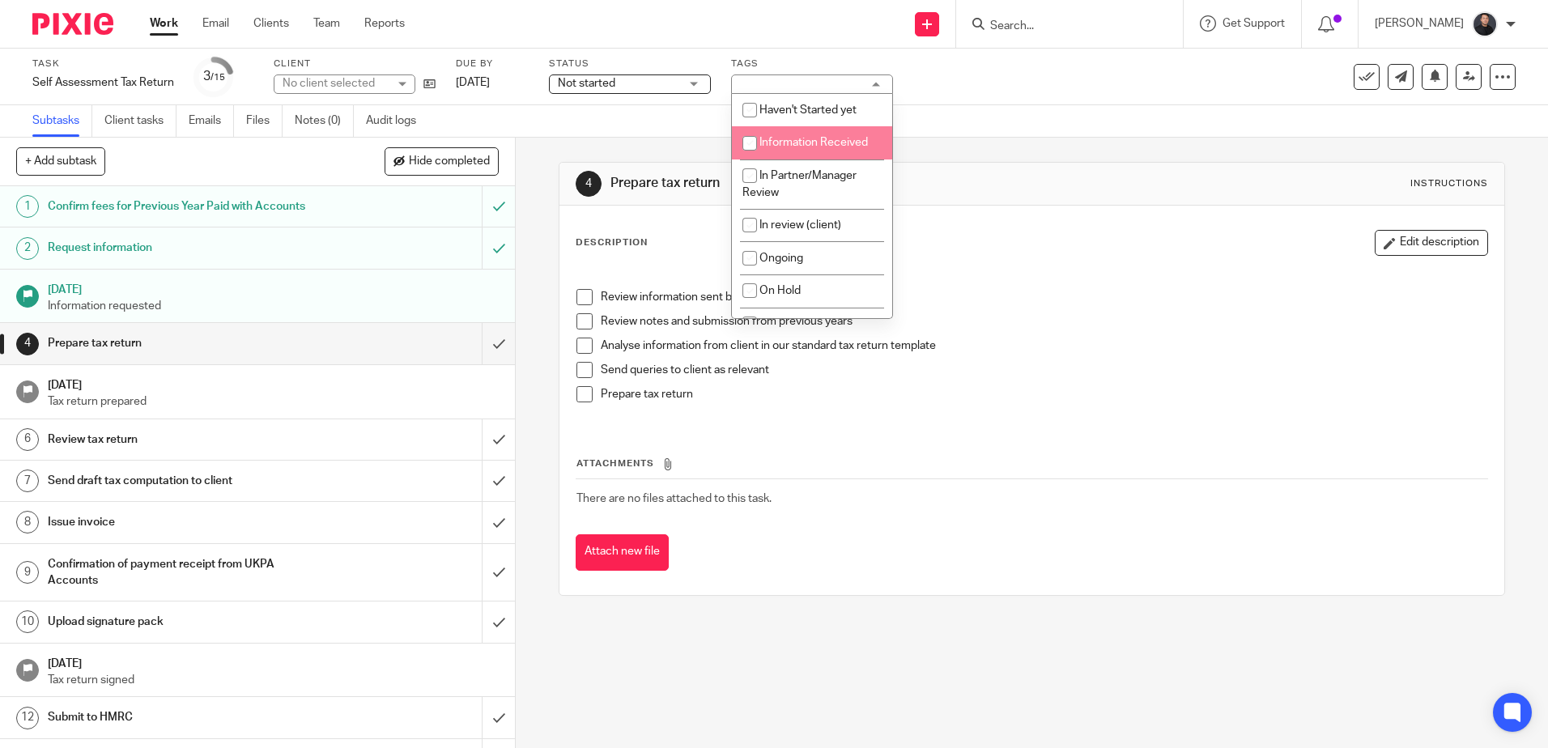
click at [793, 151] on li "Information Received" at bounding box center [812, 142] width 160 height 33
checkbox input "true"
click at [1069, 75] on div "Task Self Assessment Tax Return Save Self Assessment Tax Return 3 /15 Client No…" at bounding box center [650, 76] width 1237 height 39
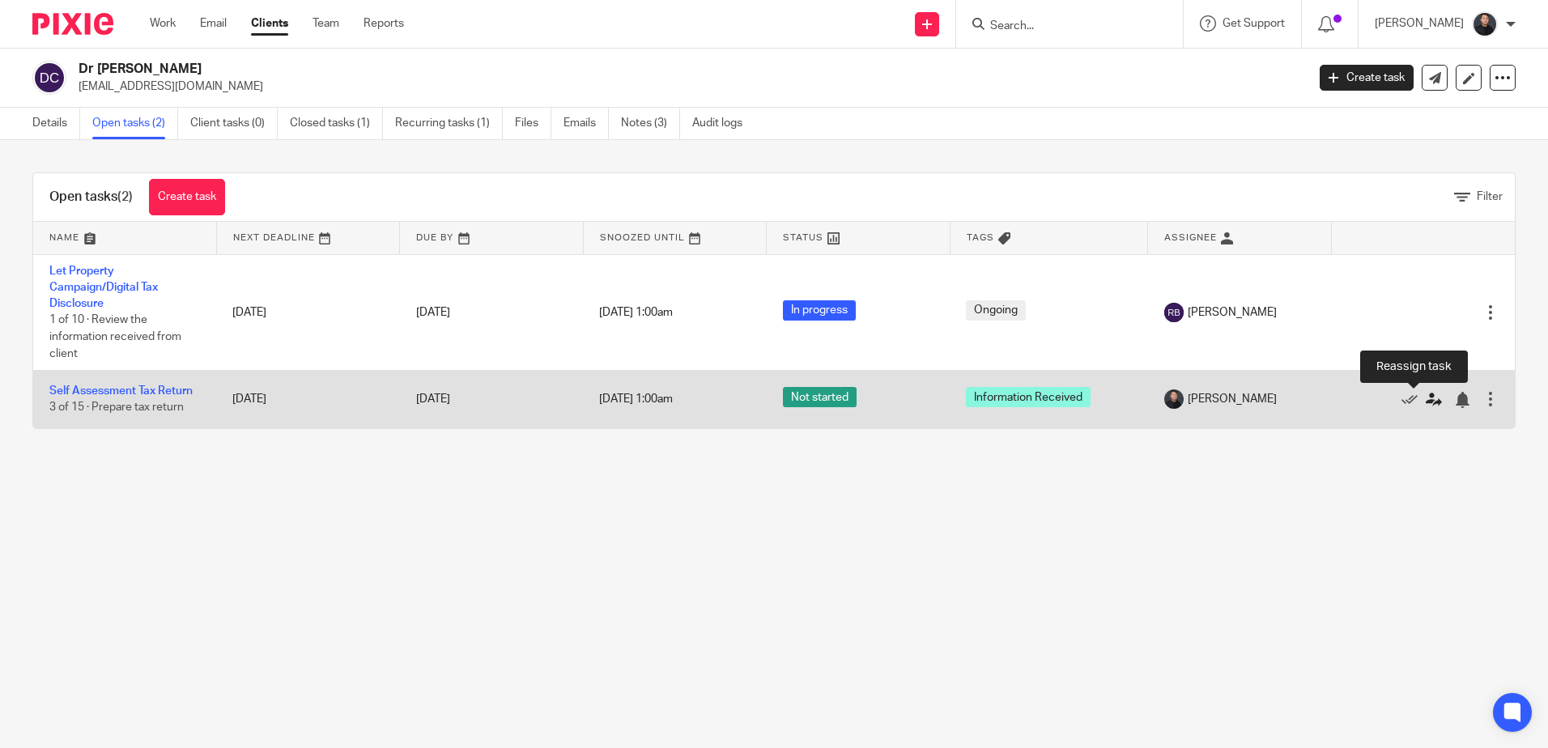
click at [1426, 400] on icon at bounding box center [1434, 400] width 16 height 16
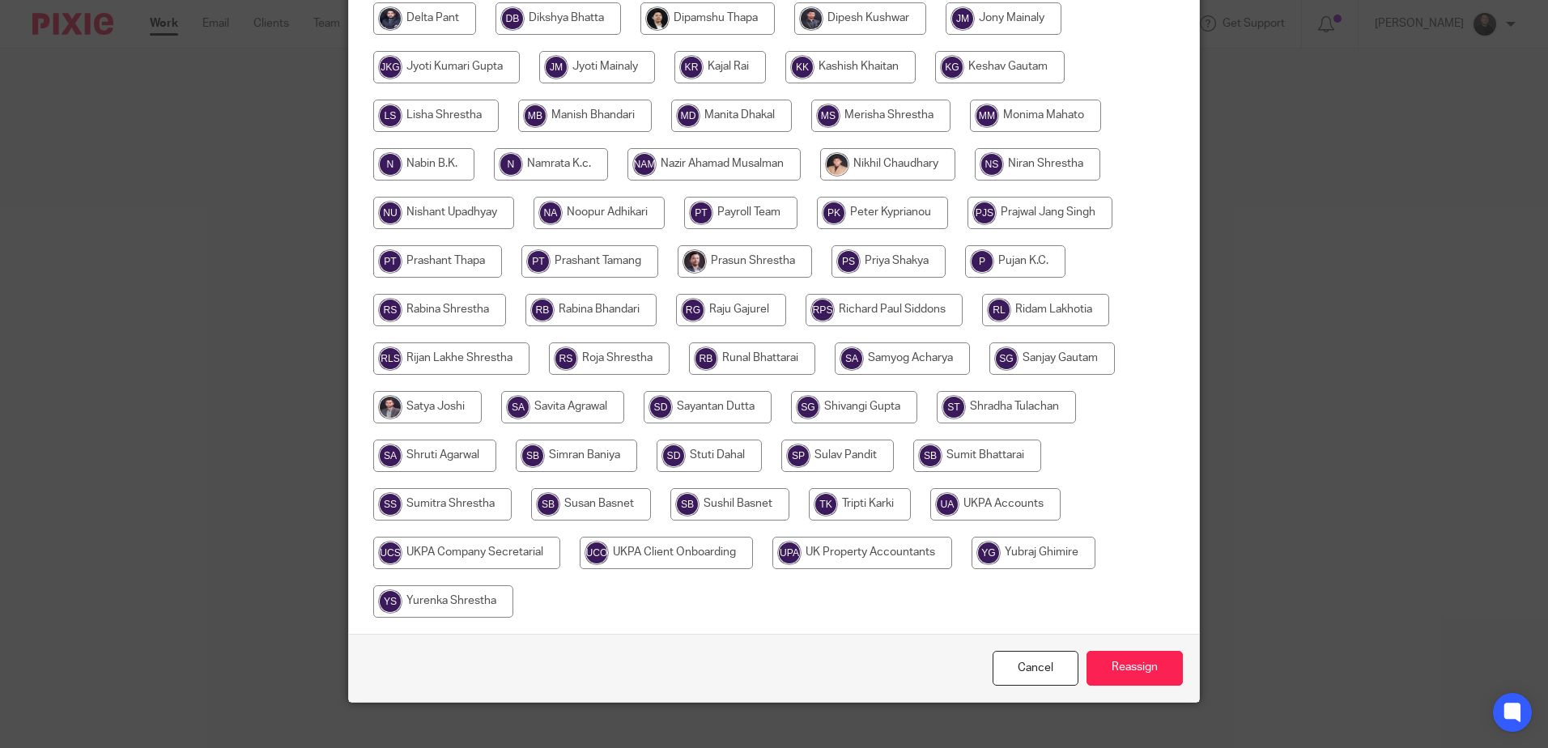
scroll to position [405, 0]
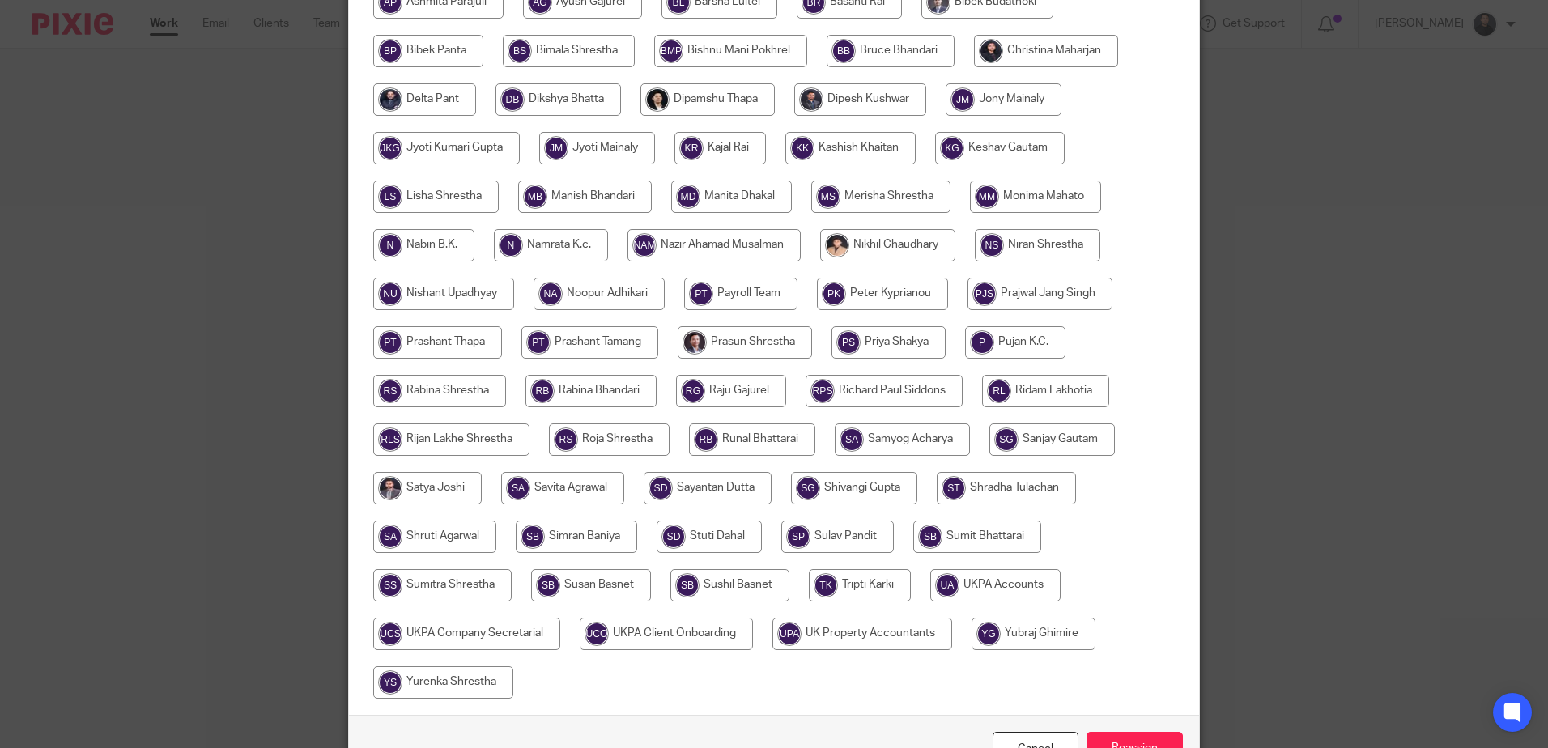
click at [621, 394] on input "radio" at bounding box center [591, 391] width 131 height 32
radio input "true"
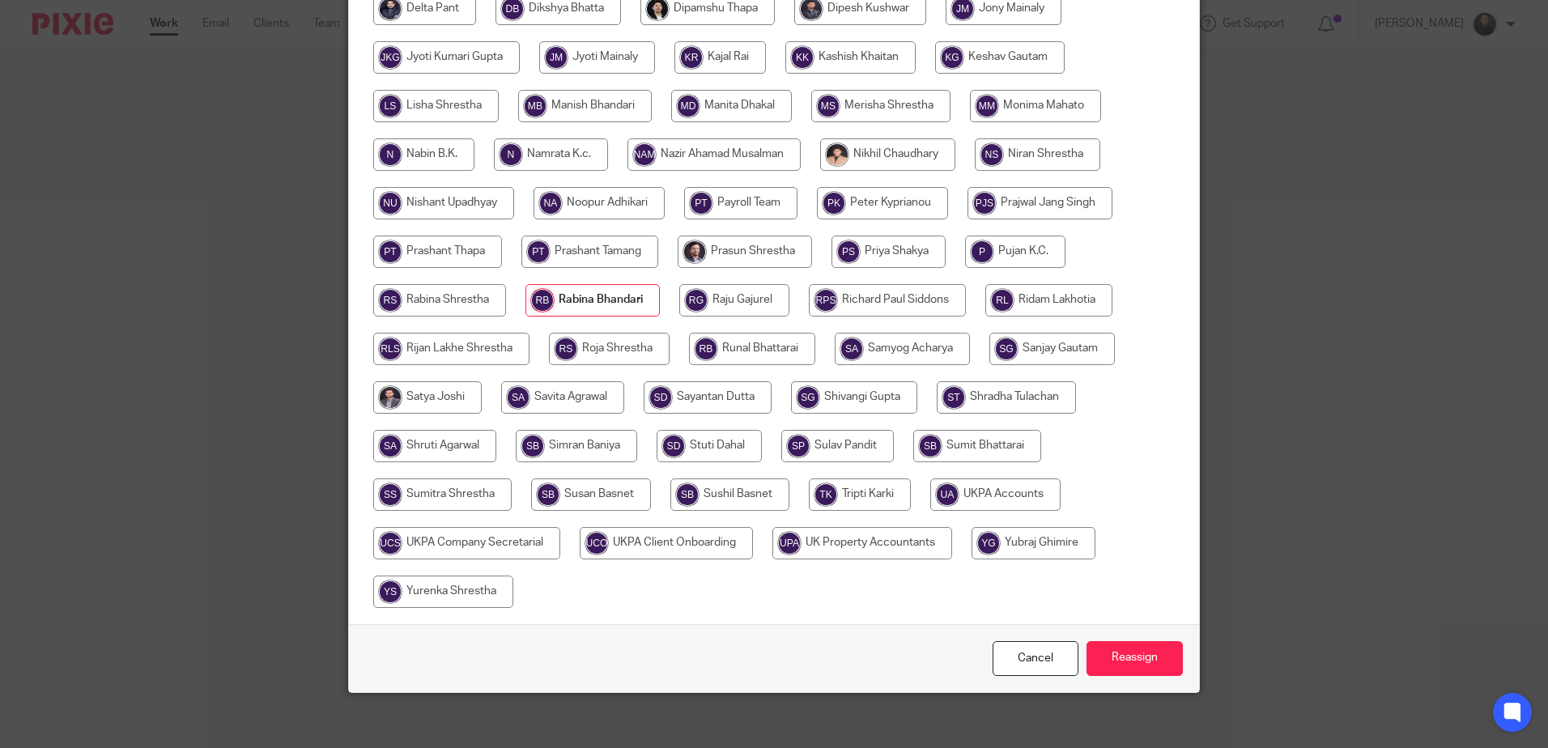
scroll to position [505, 0]
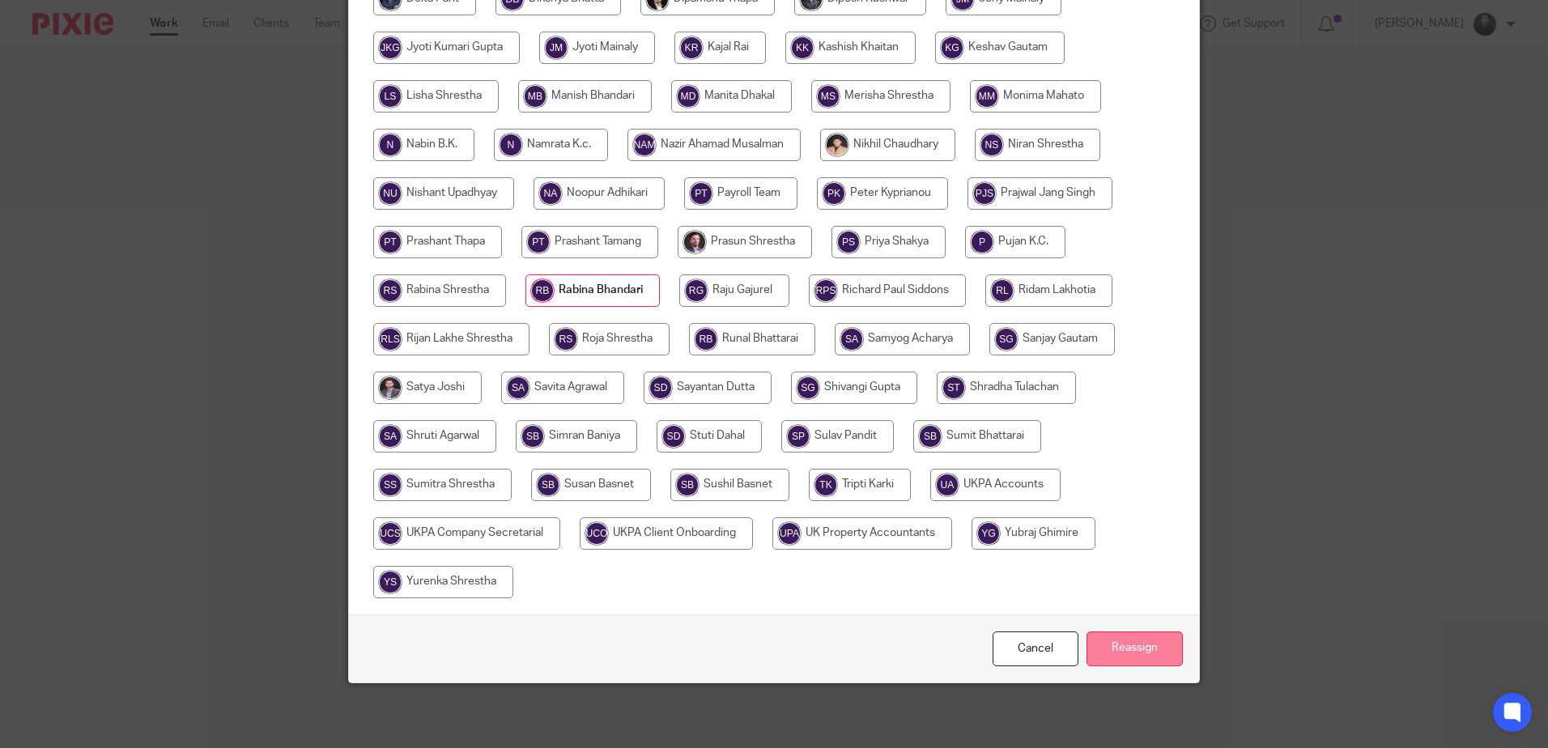
click at [1152, 645] on input "Reassign" at bounding box center [1135, 649] width 96 height 35
